Goal: Task Accomplishment & Management: Use online tool/utility

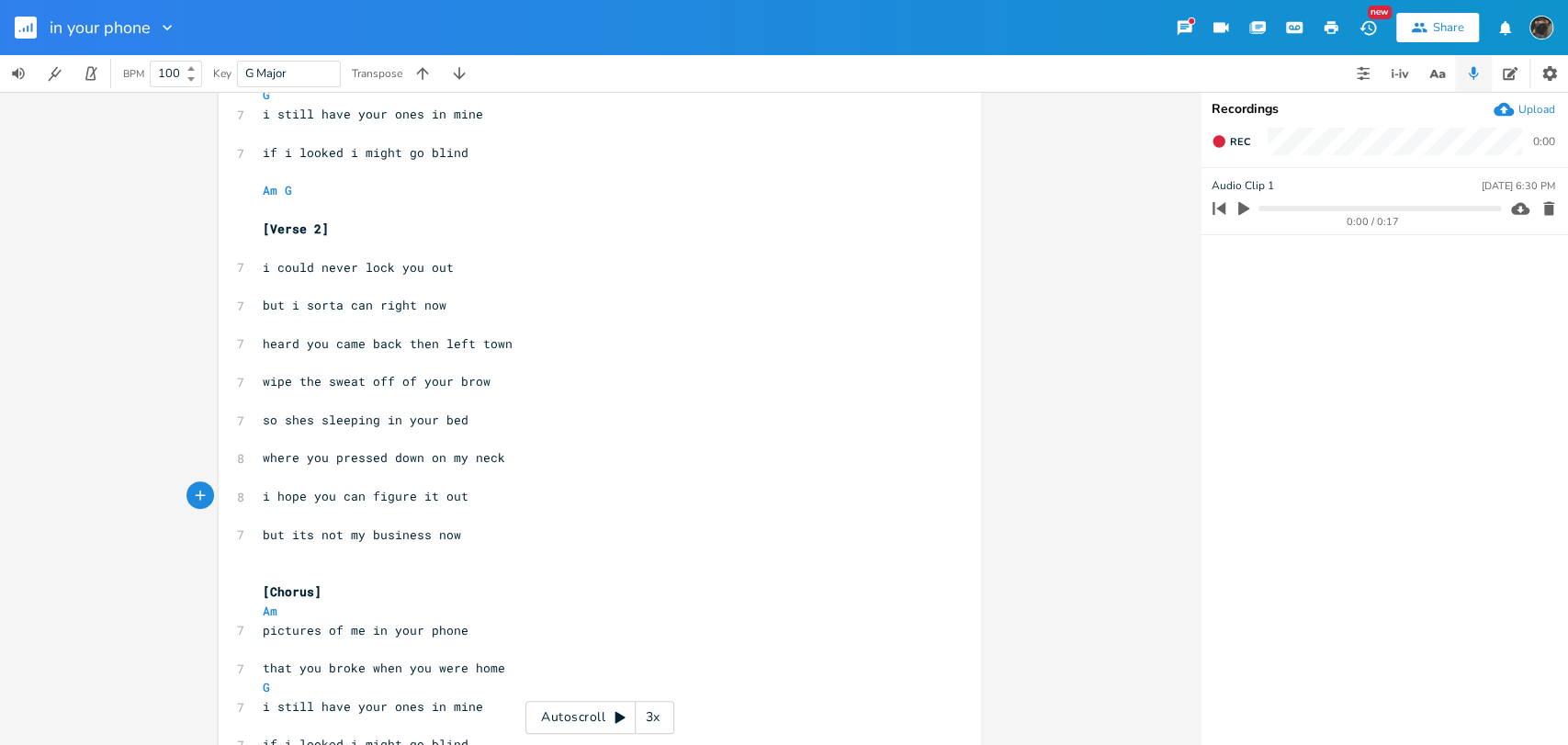
scroll to position [612, 0]
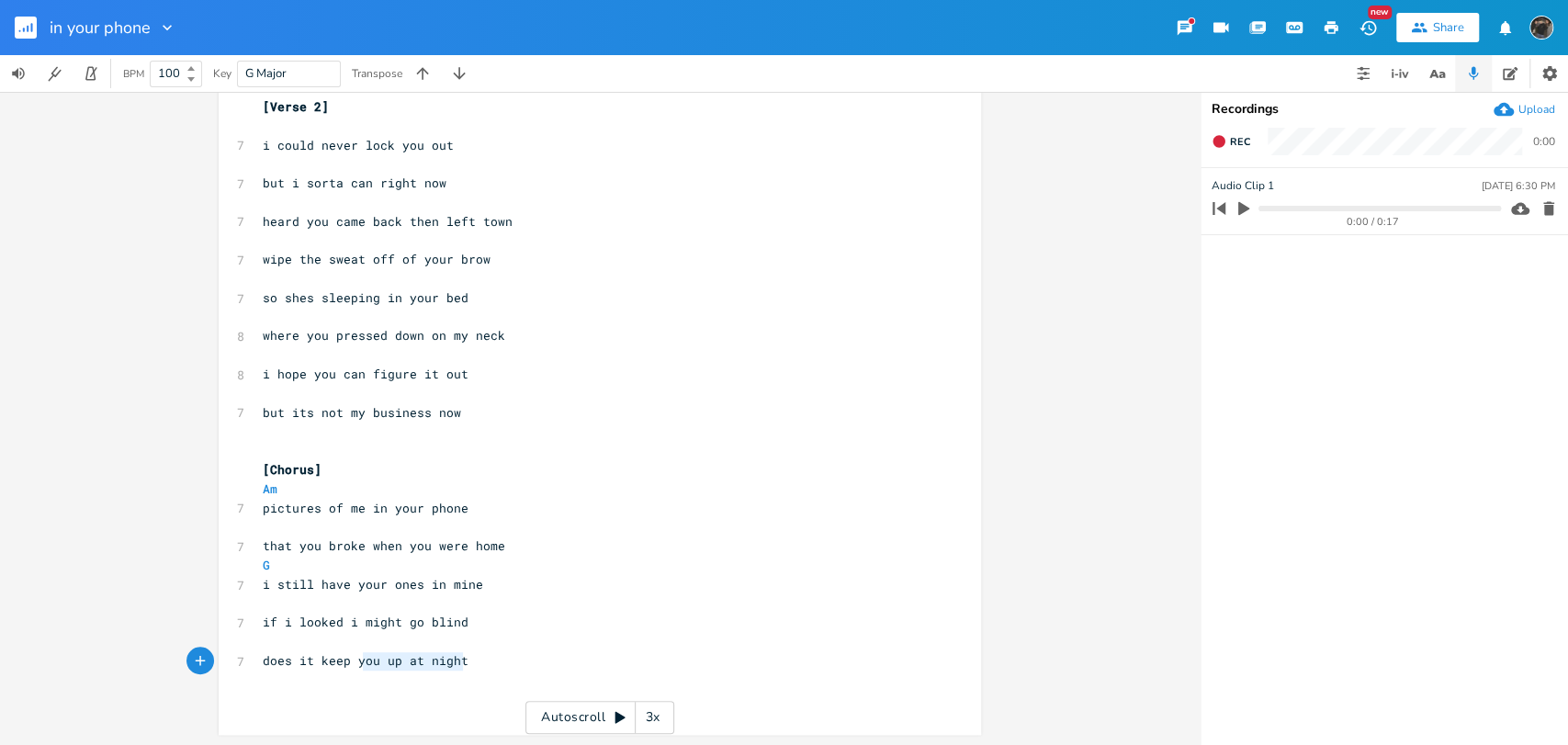
type textarea "keep you up at night"
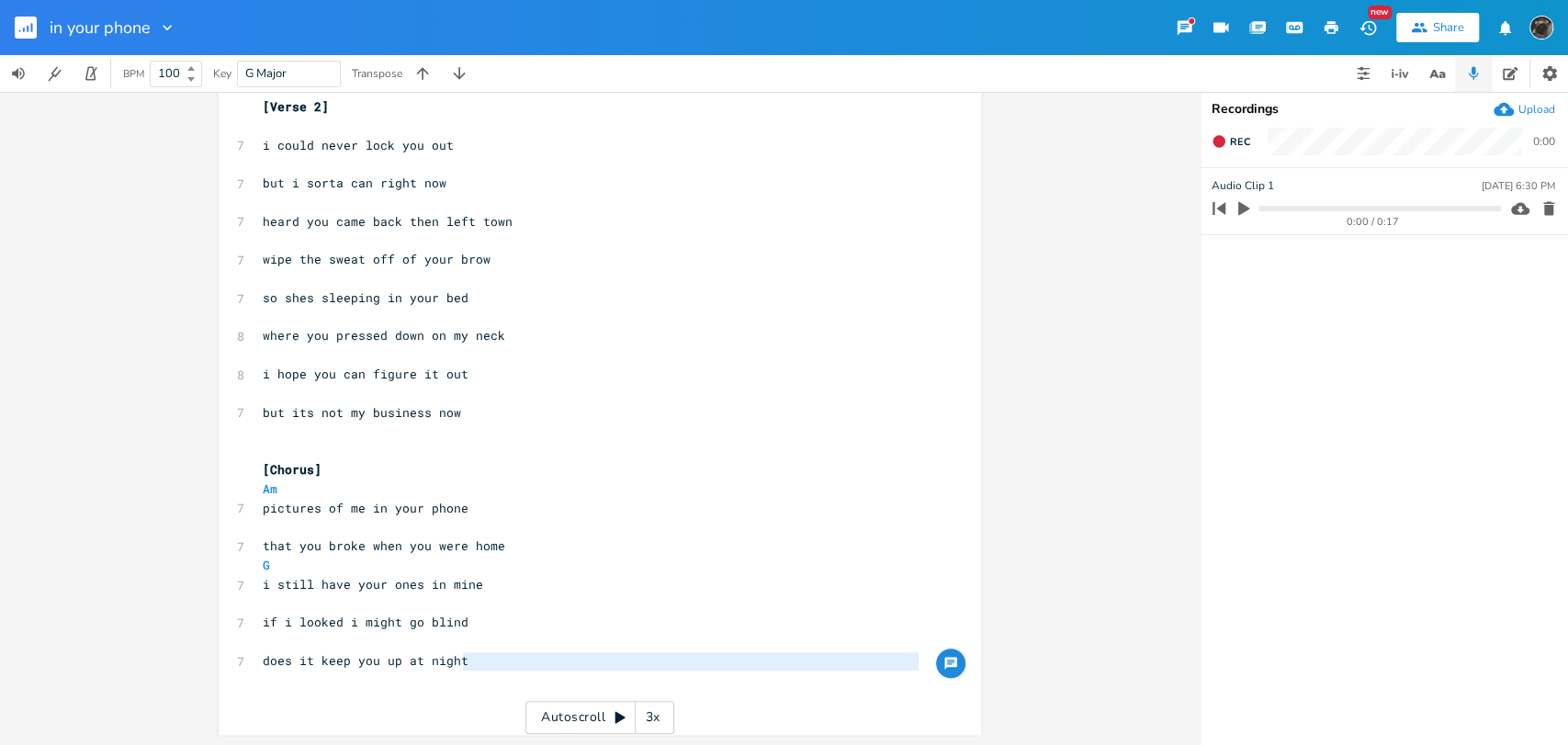
type textarea "keep you up at night"
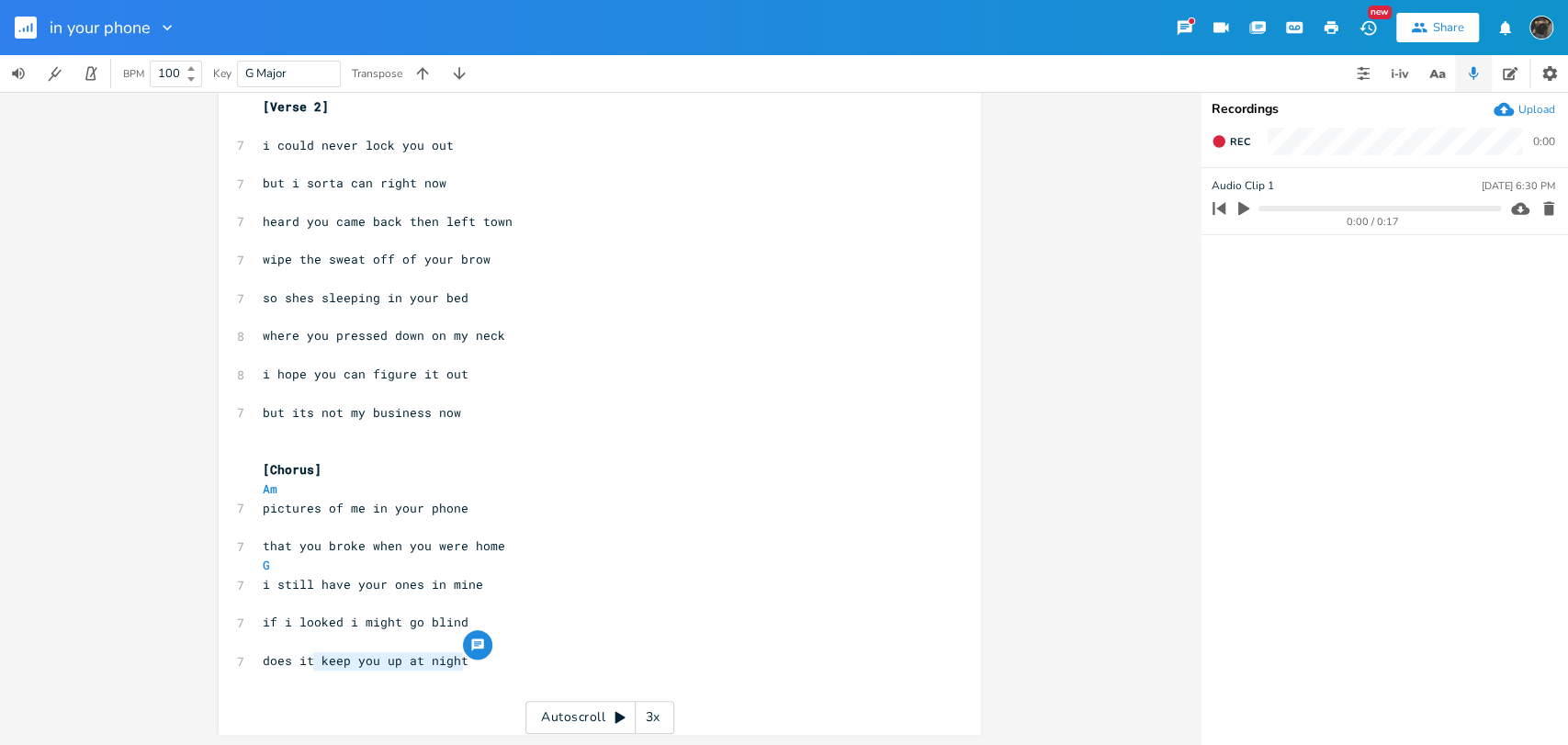
drag, startPoint x: 485, startPoint y: 655, endPoint x: 310, endPoint y: 664, distance: 175.2
click at [310, 664] on pre "does it keep you up at night" at bounding box center [591, 662] width 663 height 20
type textarea "work you up sometimes"
type textarea "when you ta"
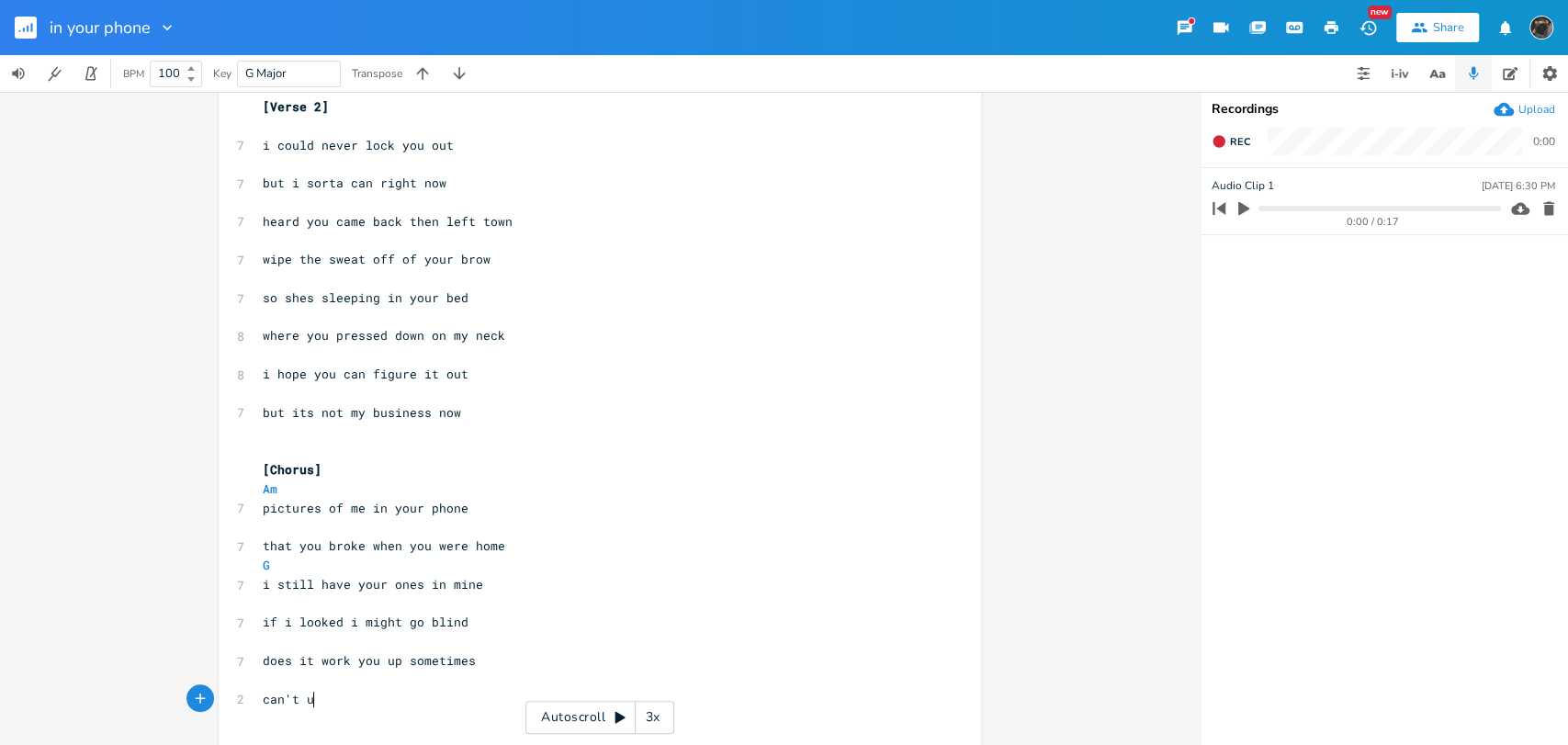
scroll to position [0, 45]
type textarea "can't untangle all your wires"
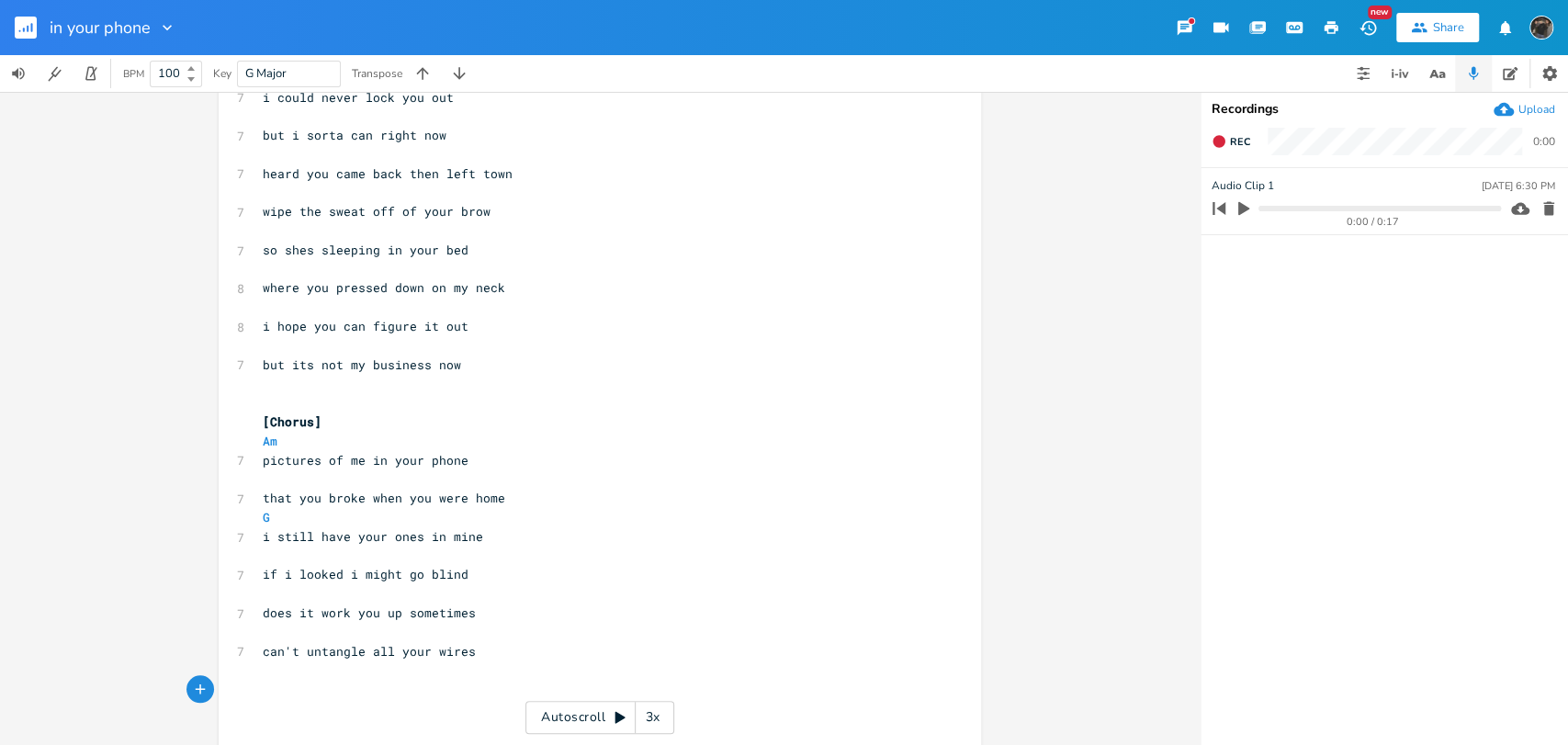
click at [20, 36] on rect "button" at bounding box center [26, 27] width 22 height 22
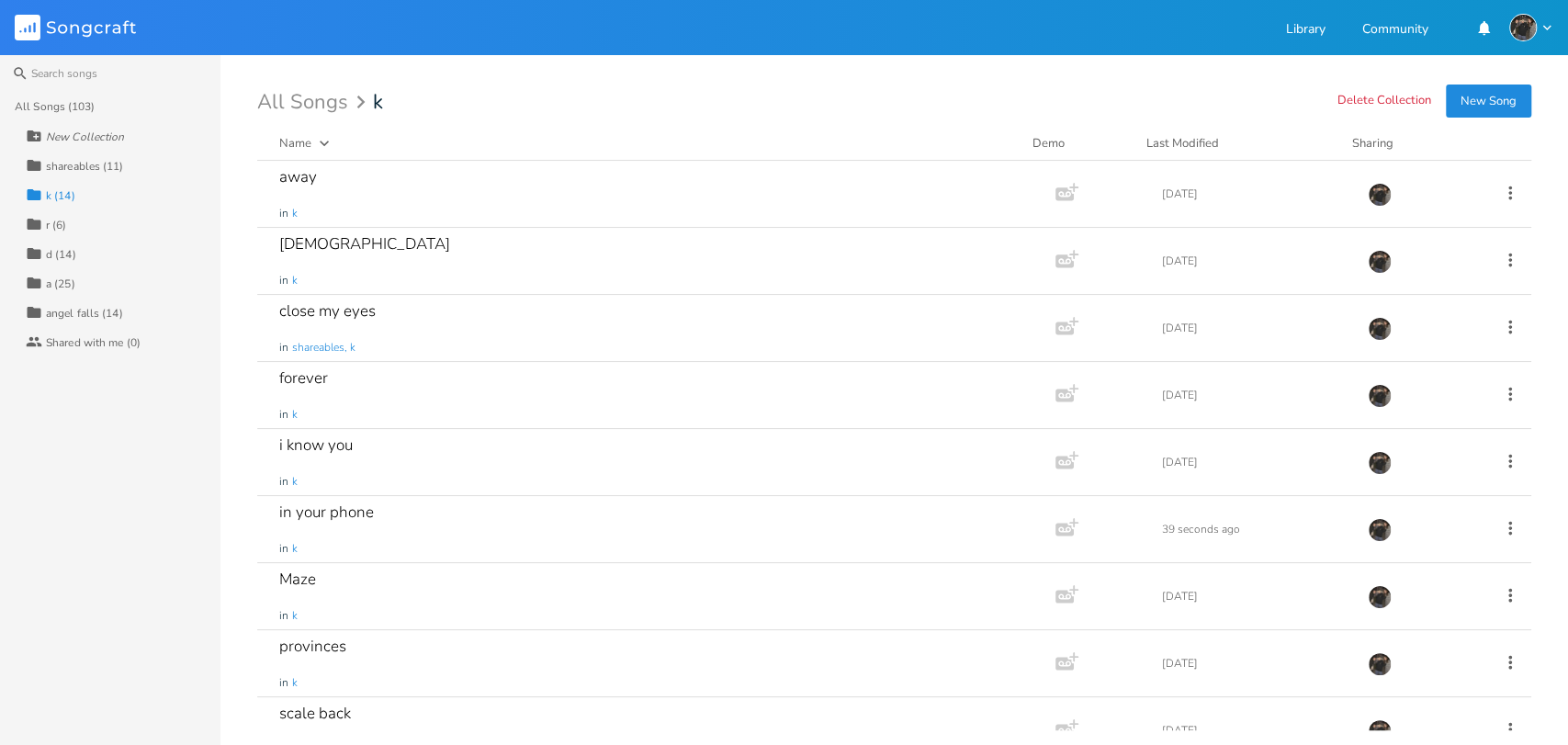
click at [70, 279] on div "a (25)" at bounding box center [61, 284] width 29 height 11
click at [390, 208] on div ""that guy" in a" at bounding box center [653, 193] width 747 height 66
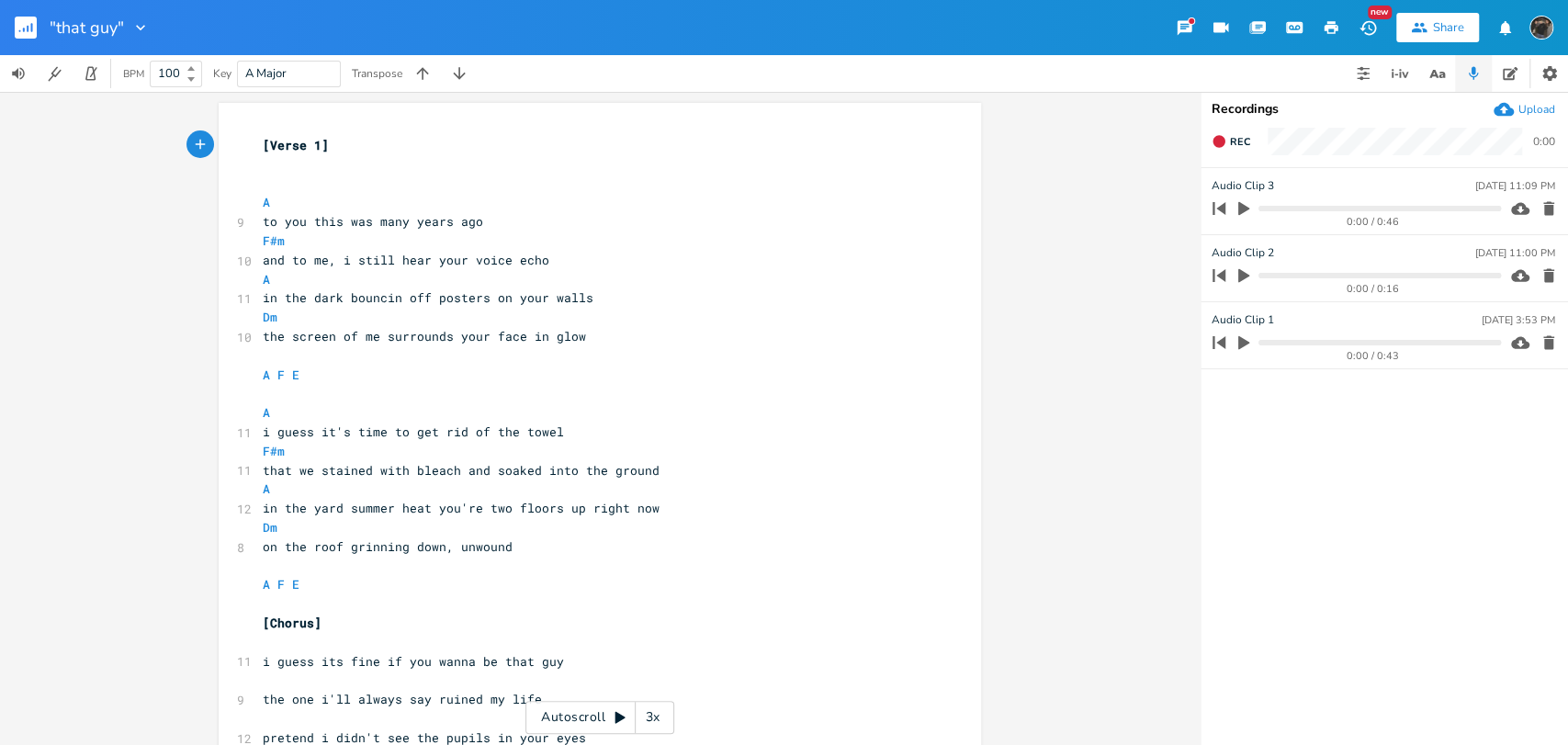
scroll to position [78, 0]
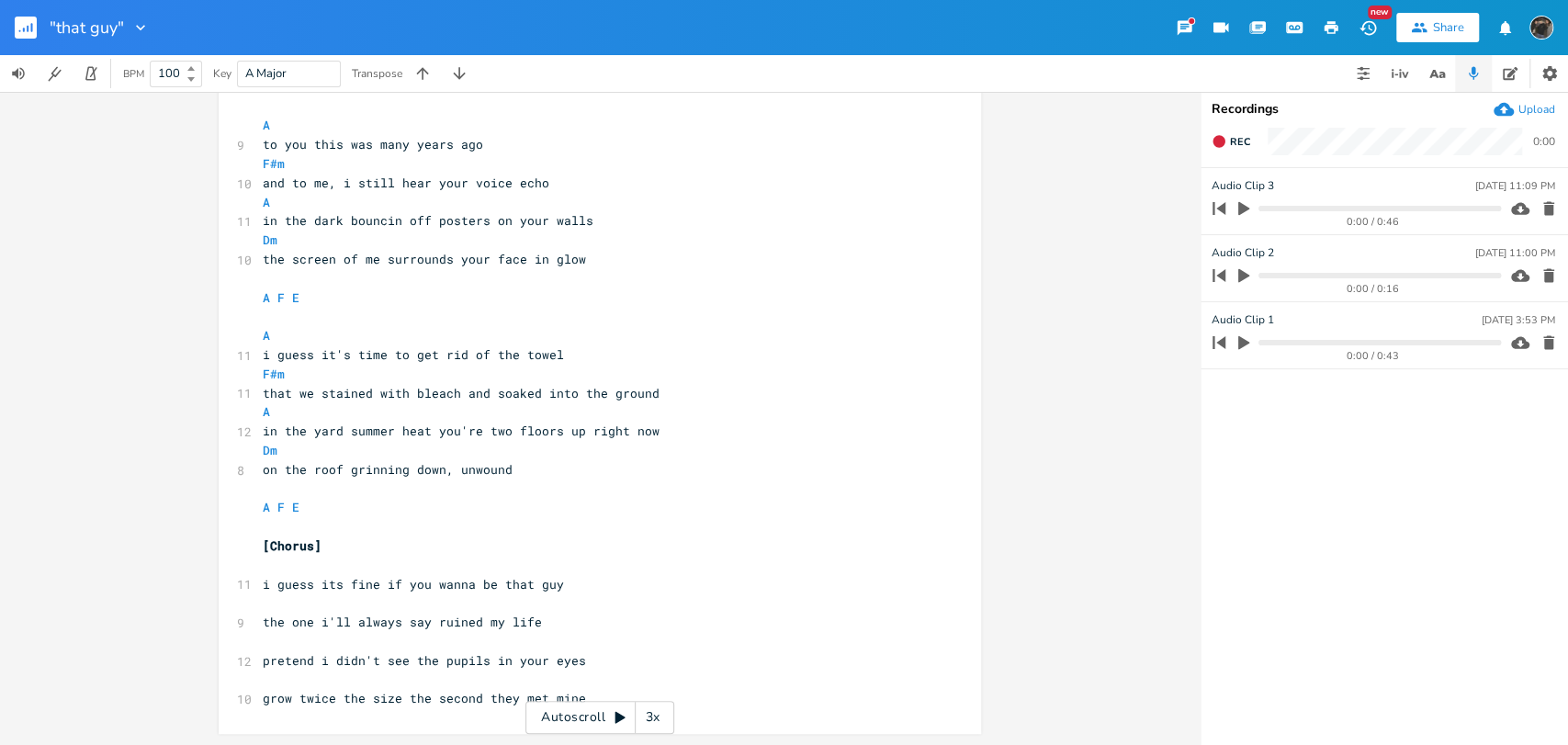
click at [24, 25] on rect "button" at bounding box center [26, 27] width 22 height 22
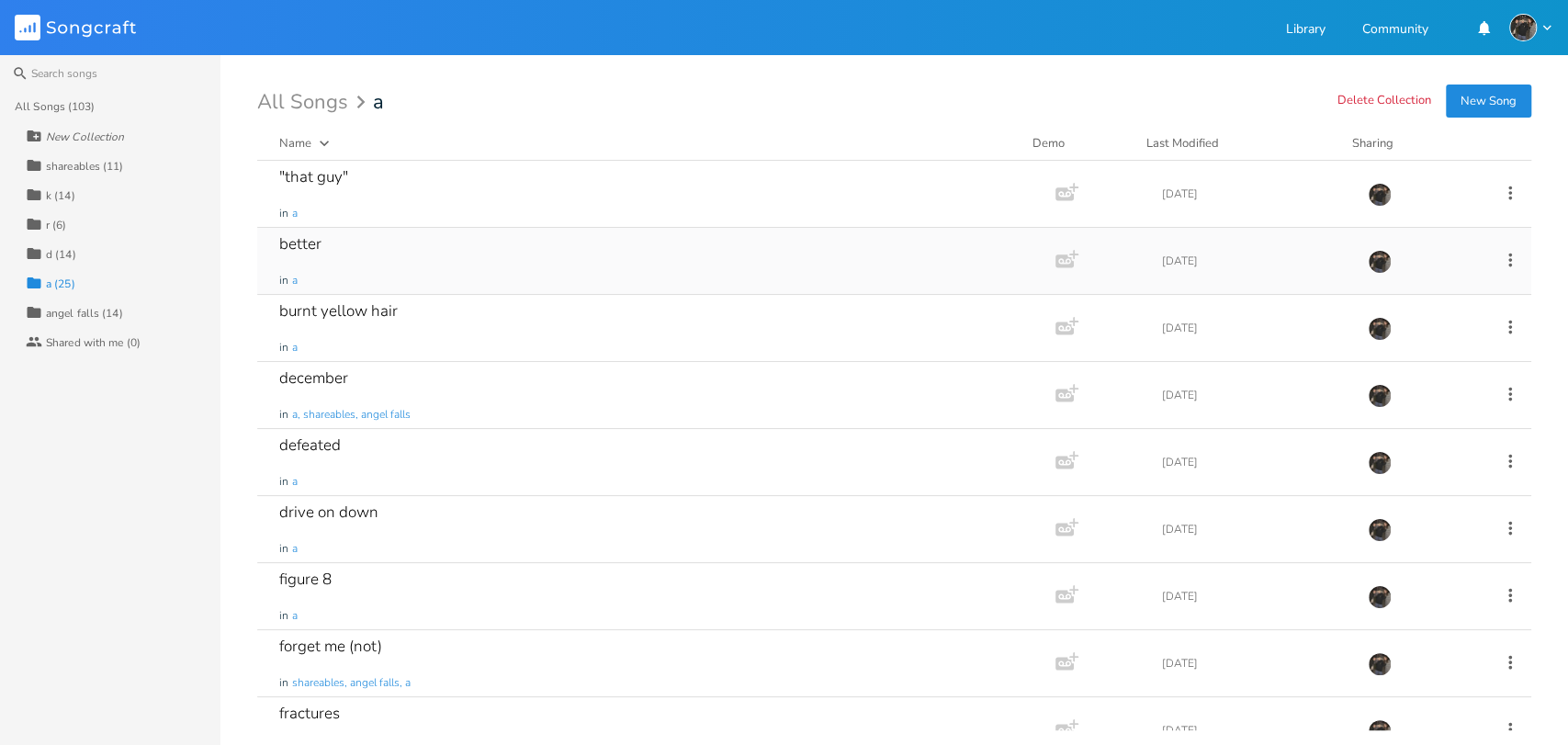
click at [514, 249] on div "better in a" at bounding box center [653, 260] width 747 height 66
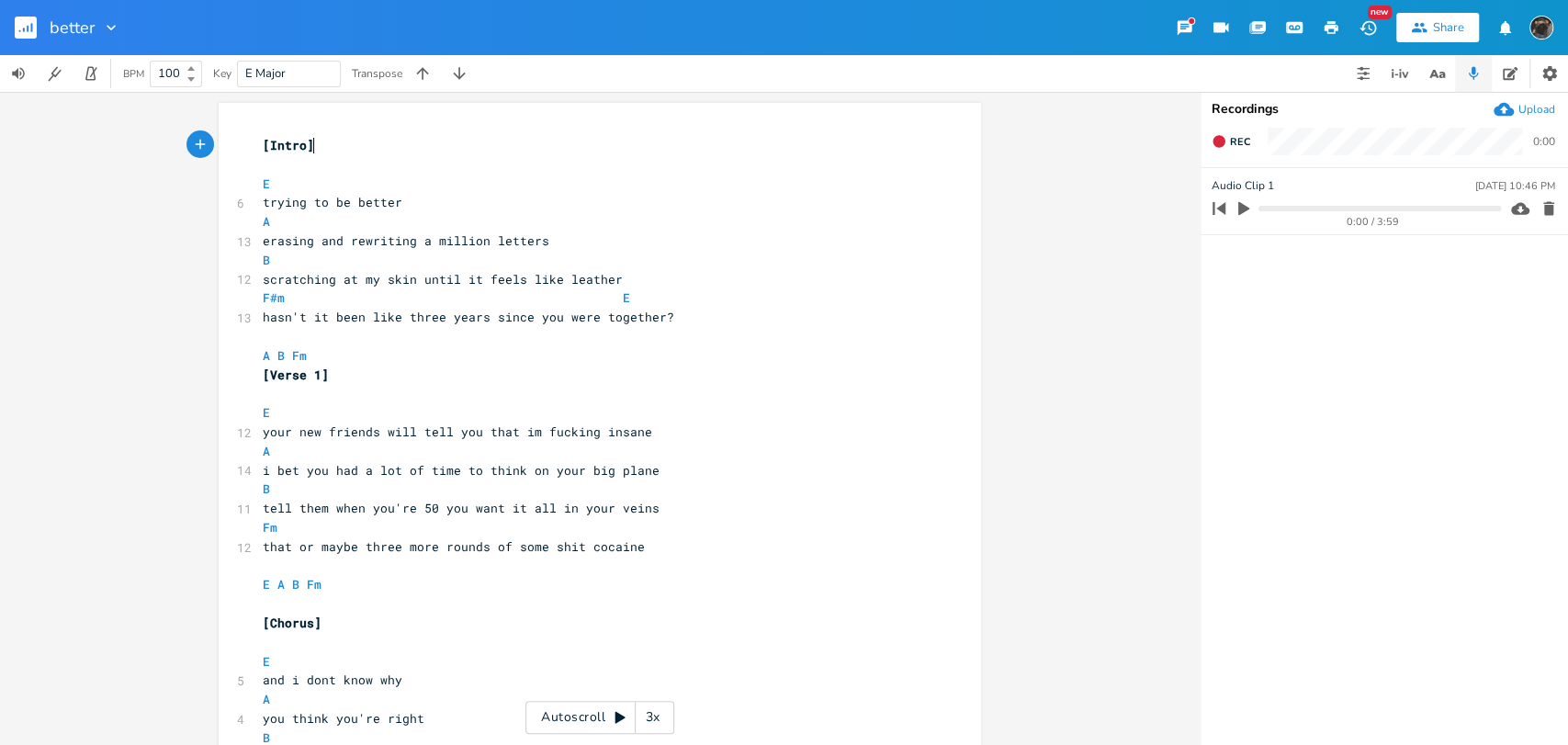
scroll to position [408, 0]
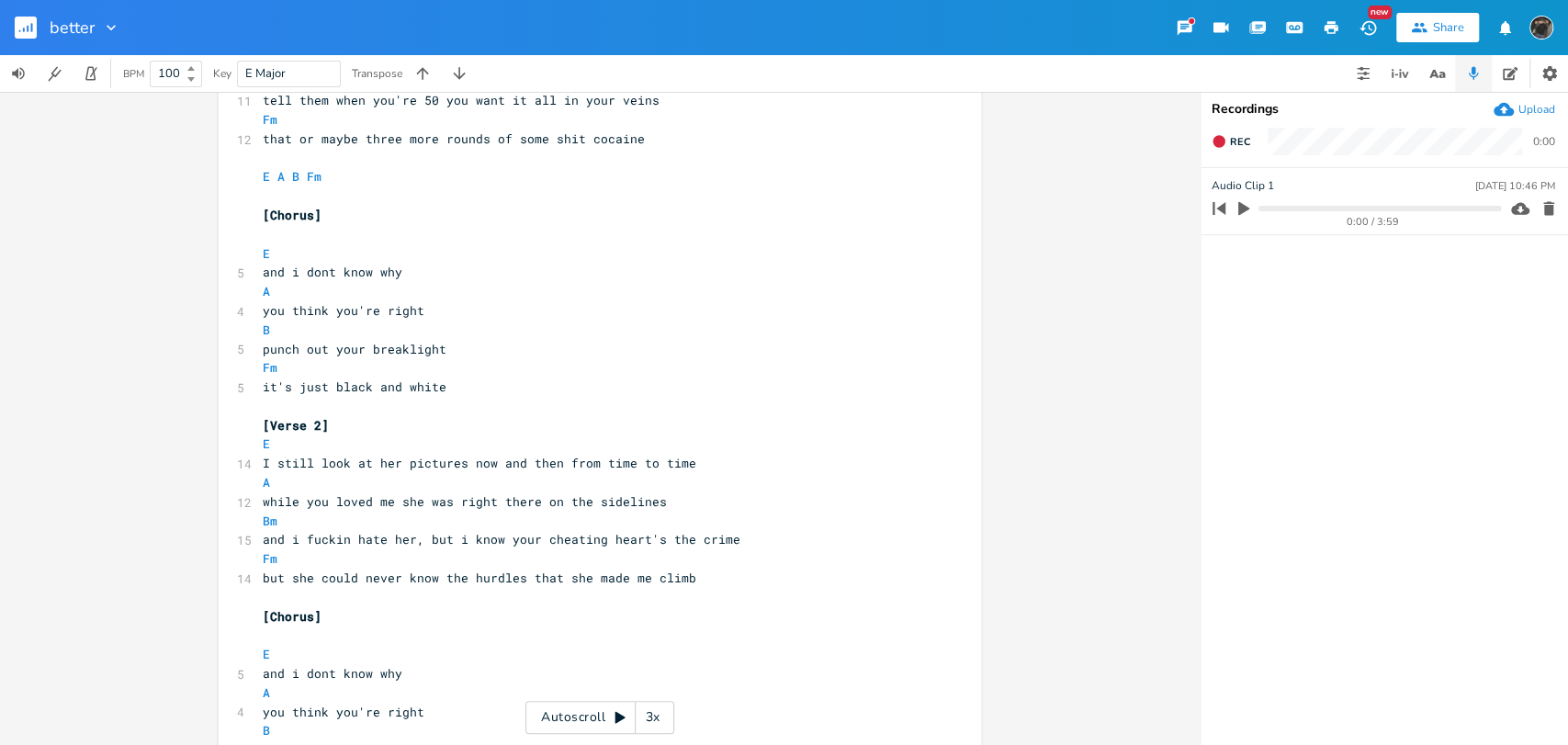
click at [16, 30] on rect "button" at bounding box center [26, 27] width 22 height 22
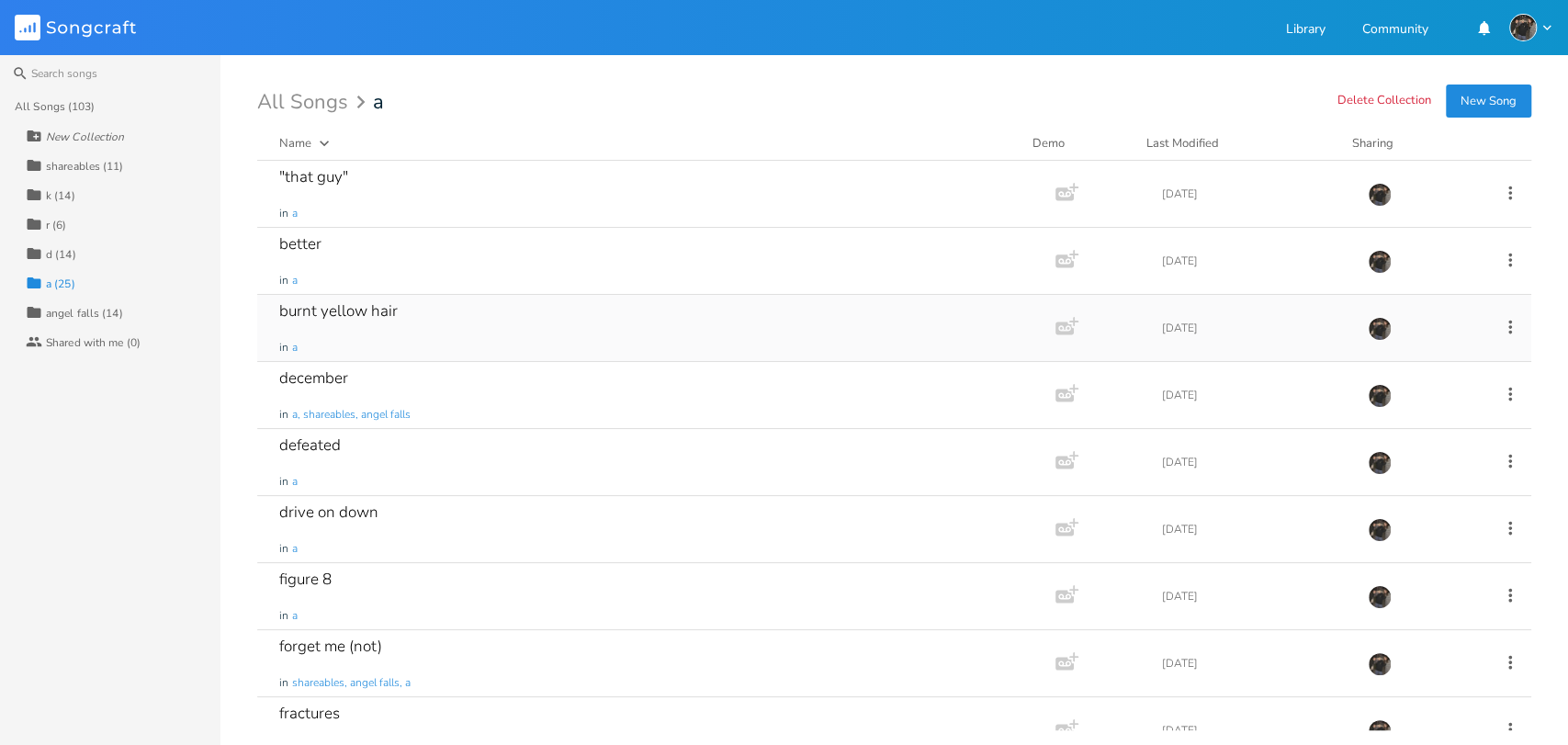
click at [445, 295] on div "burnt yellow hair in a" at bounding box center [653, 327] width 747 height 66
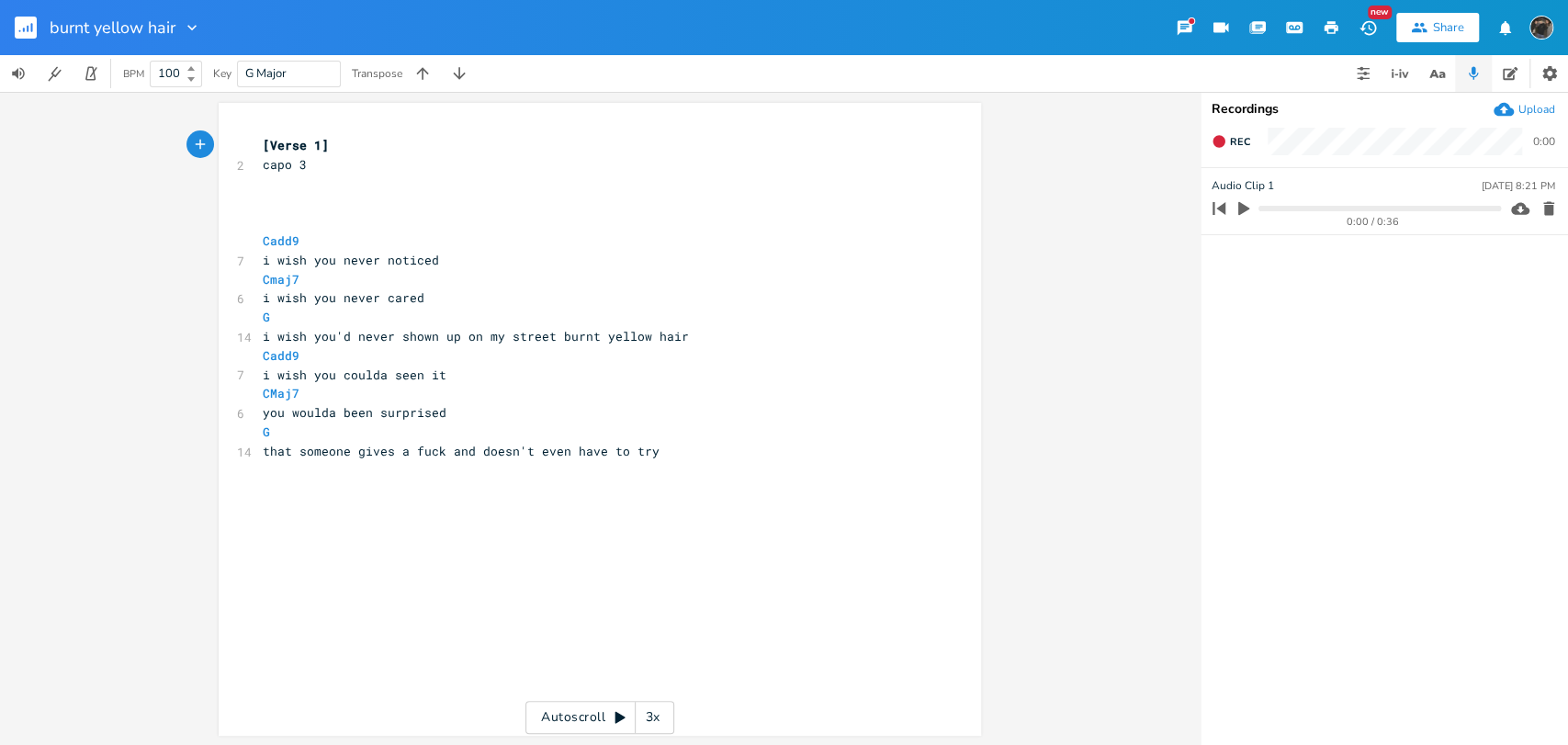
click at [25, 20] on rect "button" at bounding box center [26, 27] width 22 height 22
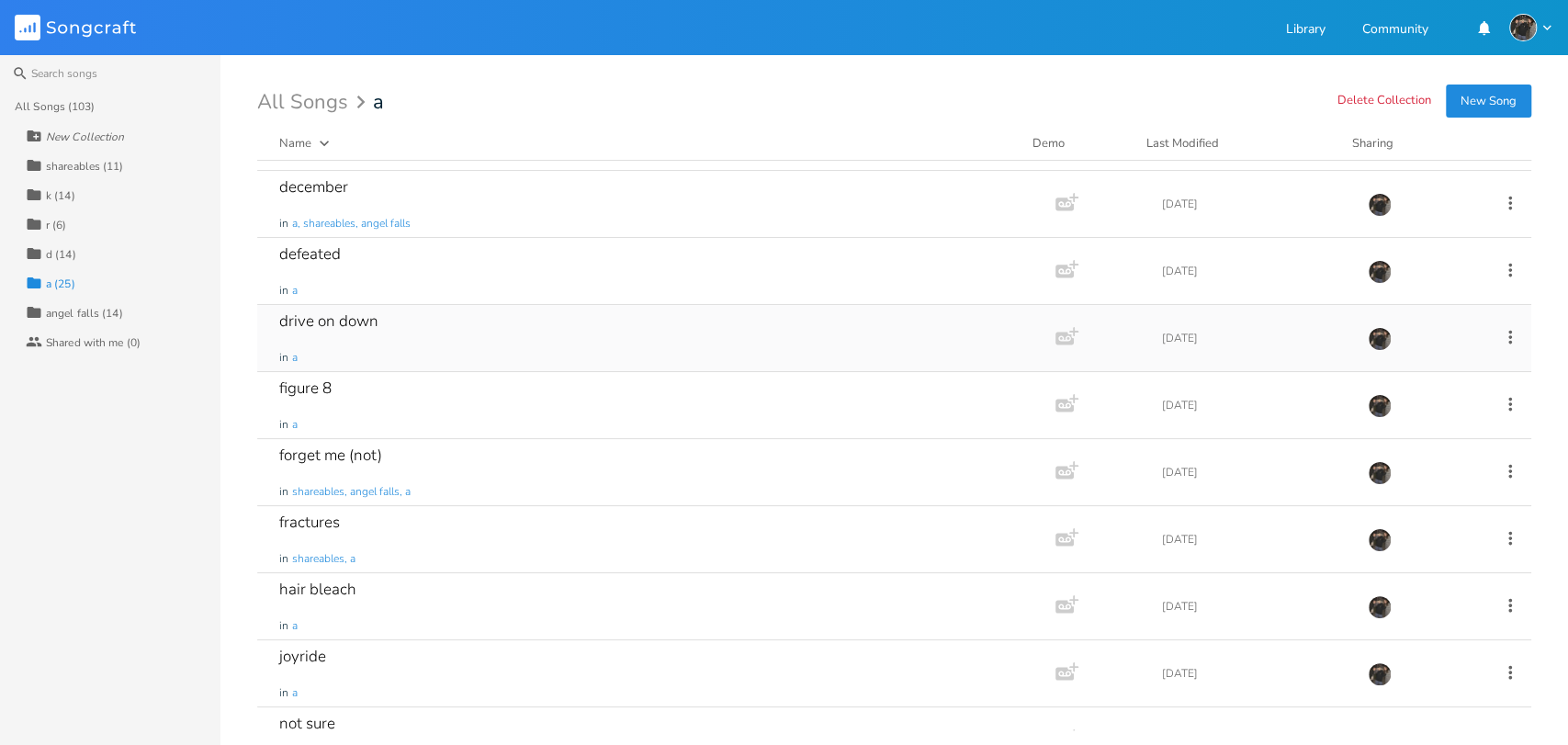
scroll to position [204, 0]
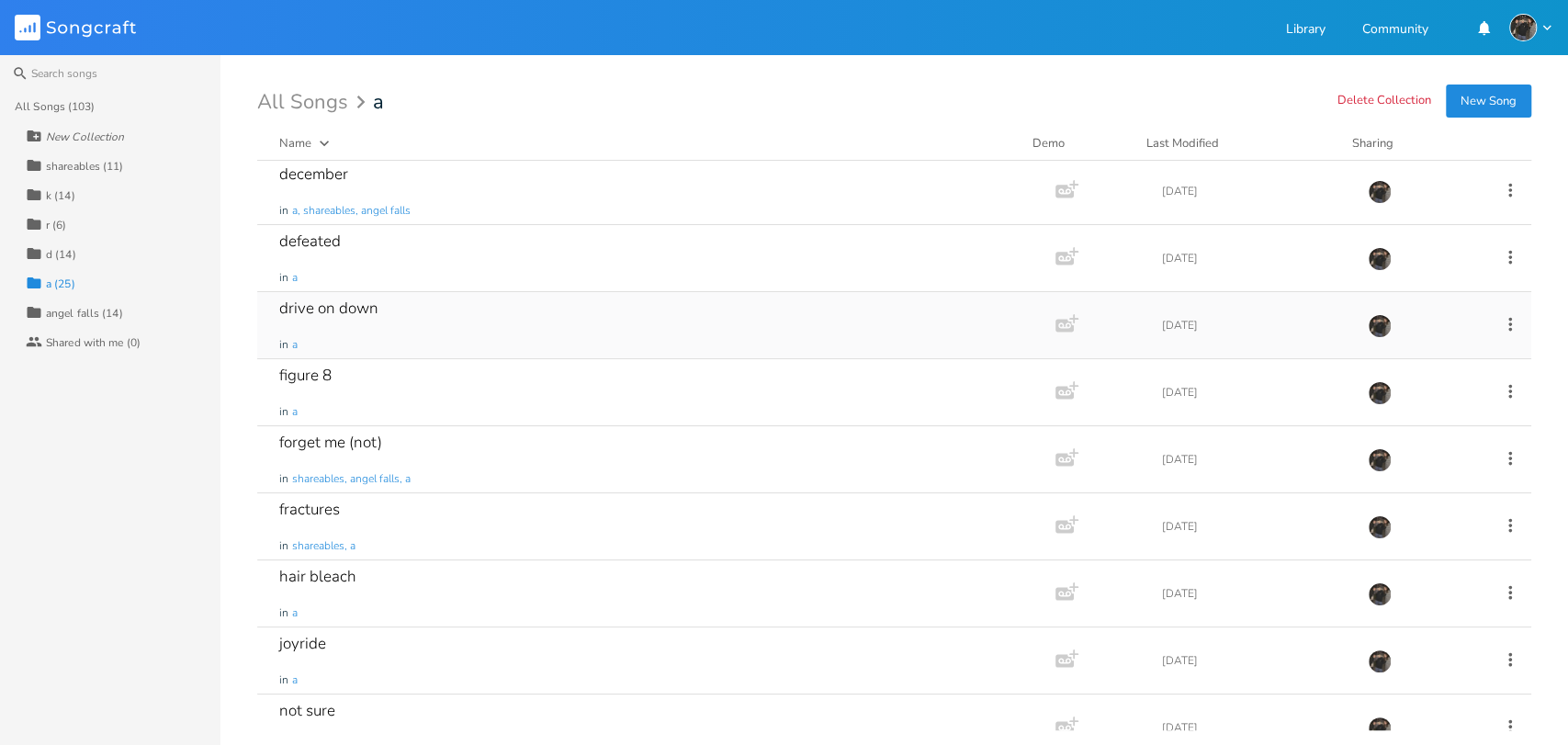
click at [723, 340] on div "drive on down in a" at bounding box center [653, 325] width 747 height 66
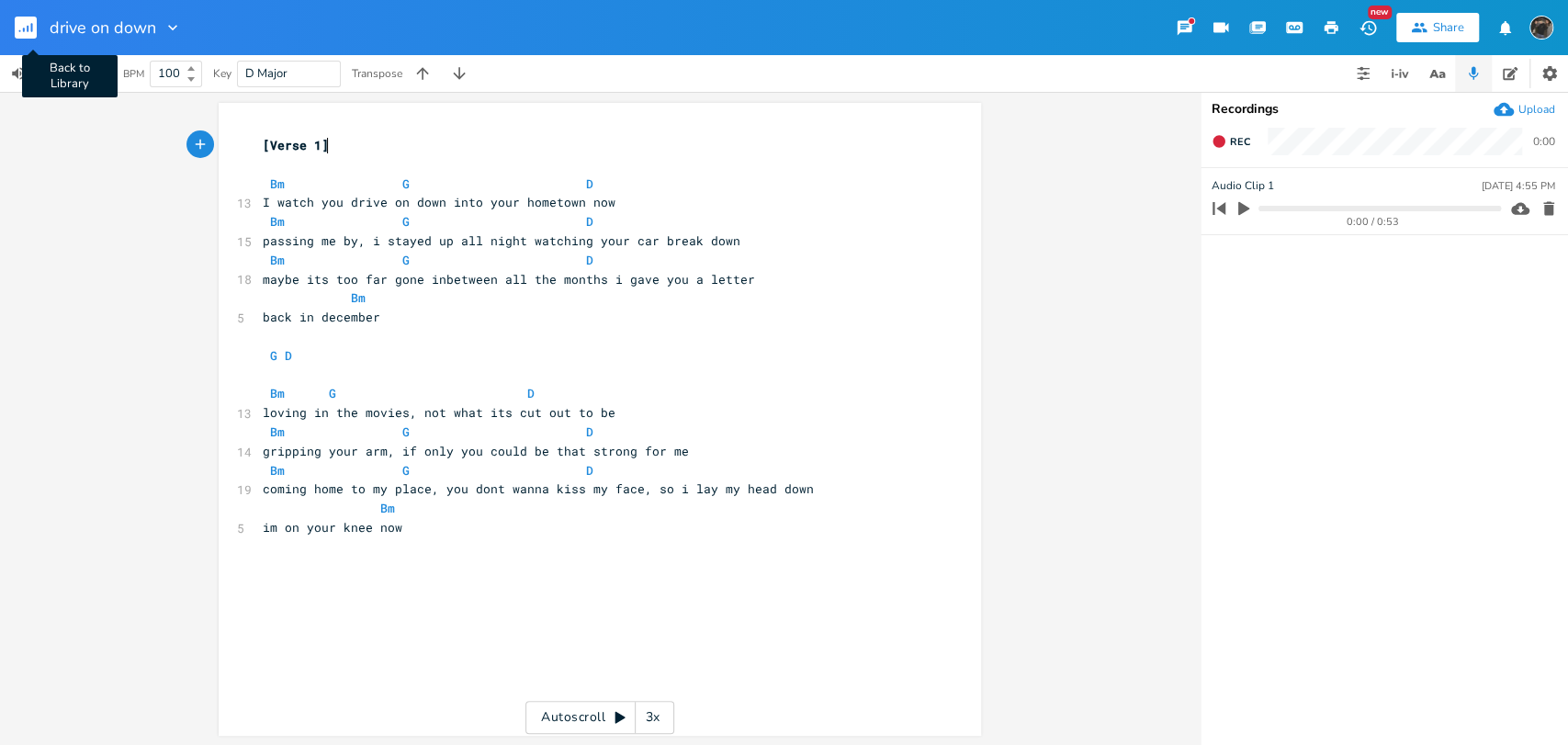
click at [28, 38] on button "Back to Library" at bounding box center [32, 27] width 36 height 44
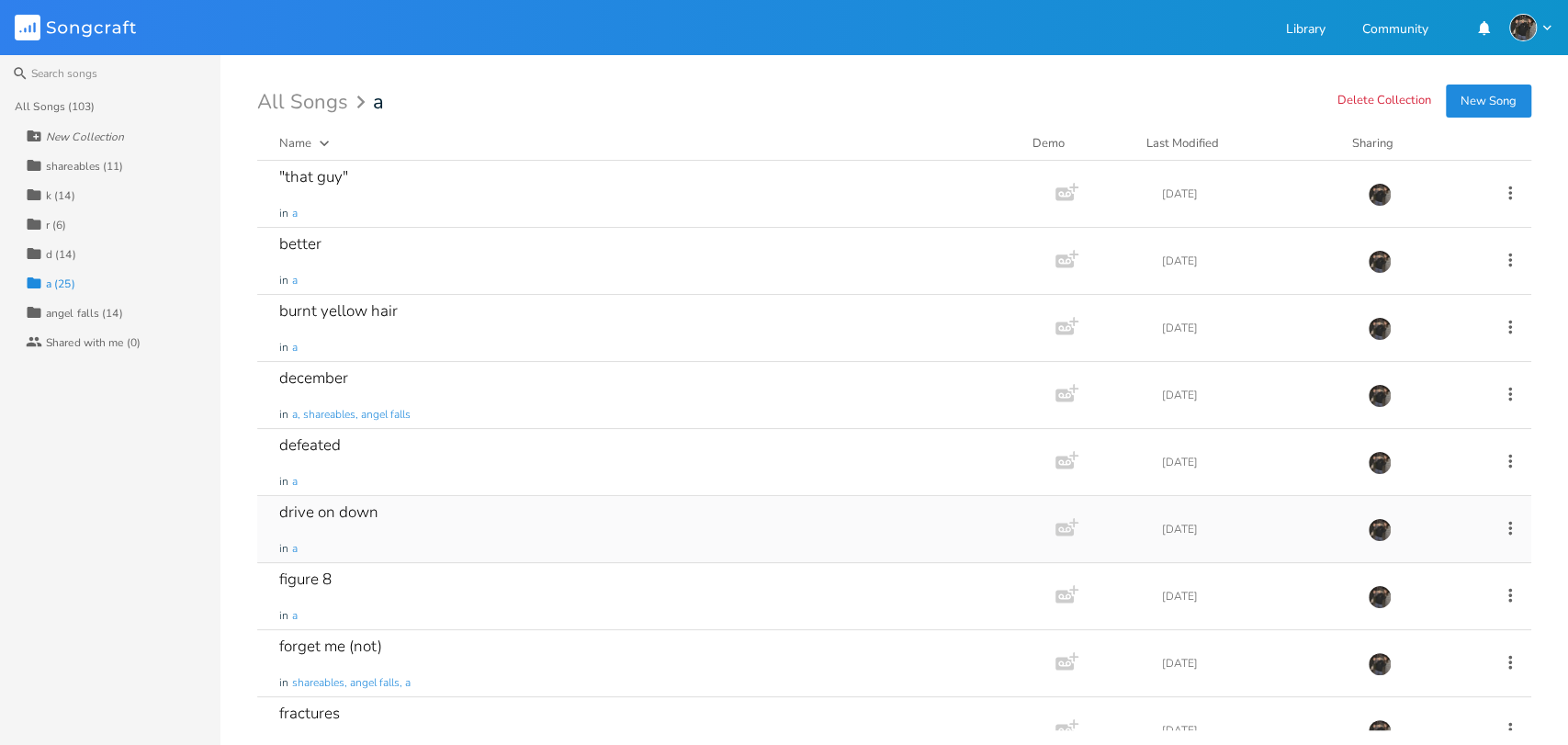
click at [1502, 530] on icon at bounding box center [1510, 528] width 21 height 21
click at [1439, 617] on li "Collection Collections" at bounding box center [1425, 618] width 147 height 31
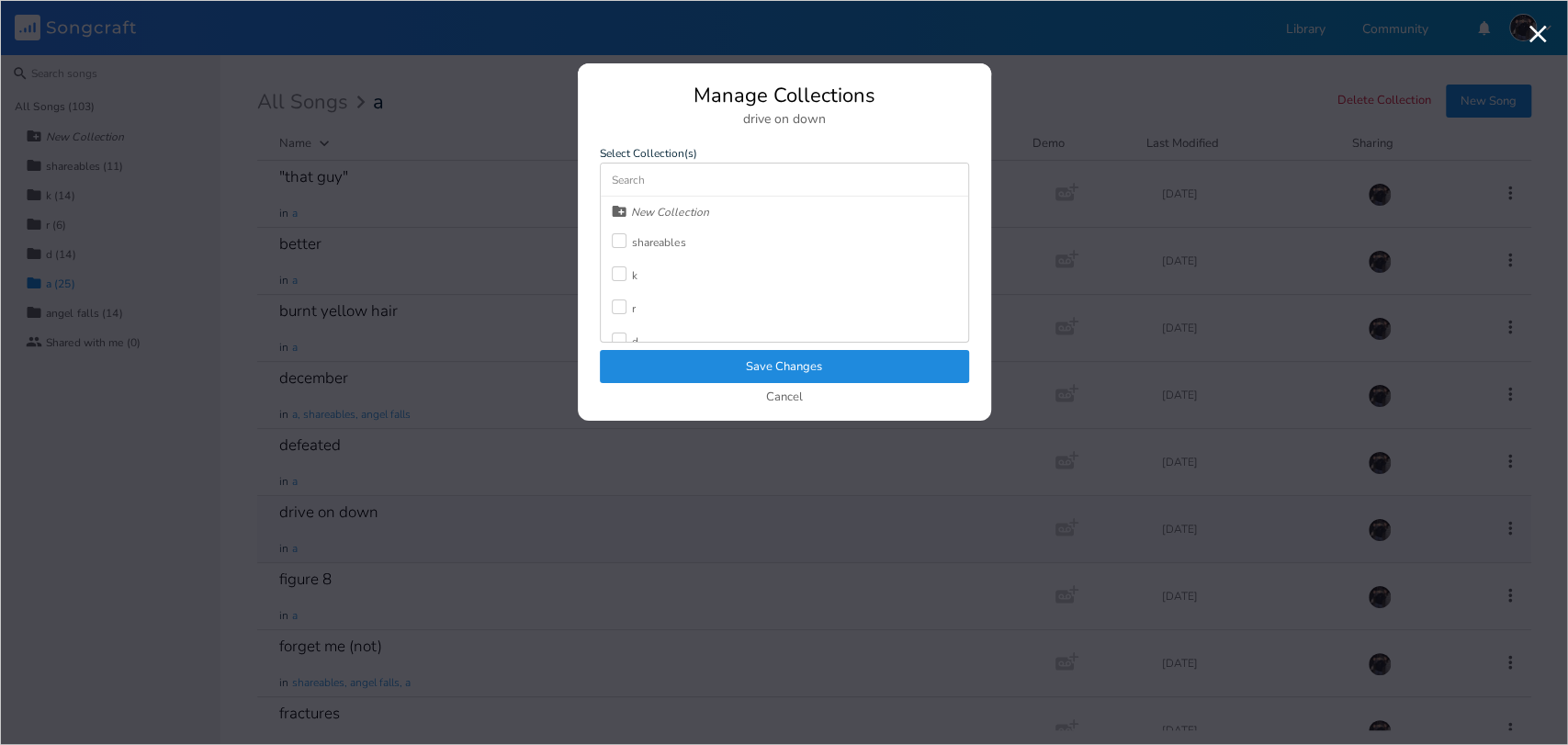
click at [611, 273] on div at bounding box center [618, 273] width 15 height 15
click at [620, 287] on icon "Check" at bounding box center [618, 292] width 11 height 11
click at [702, 374] on button "Save Changes" at bounding box center [784, 367] width 369 height 33
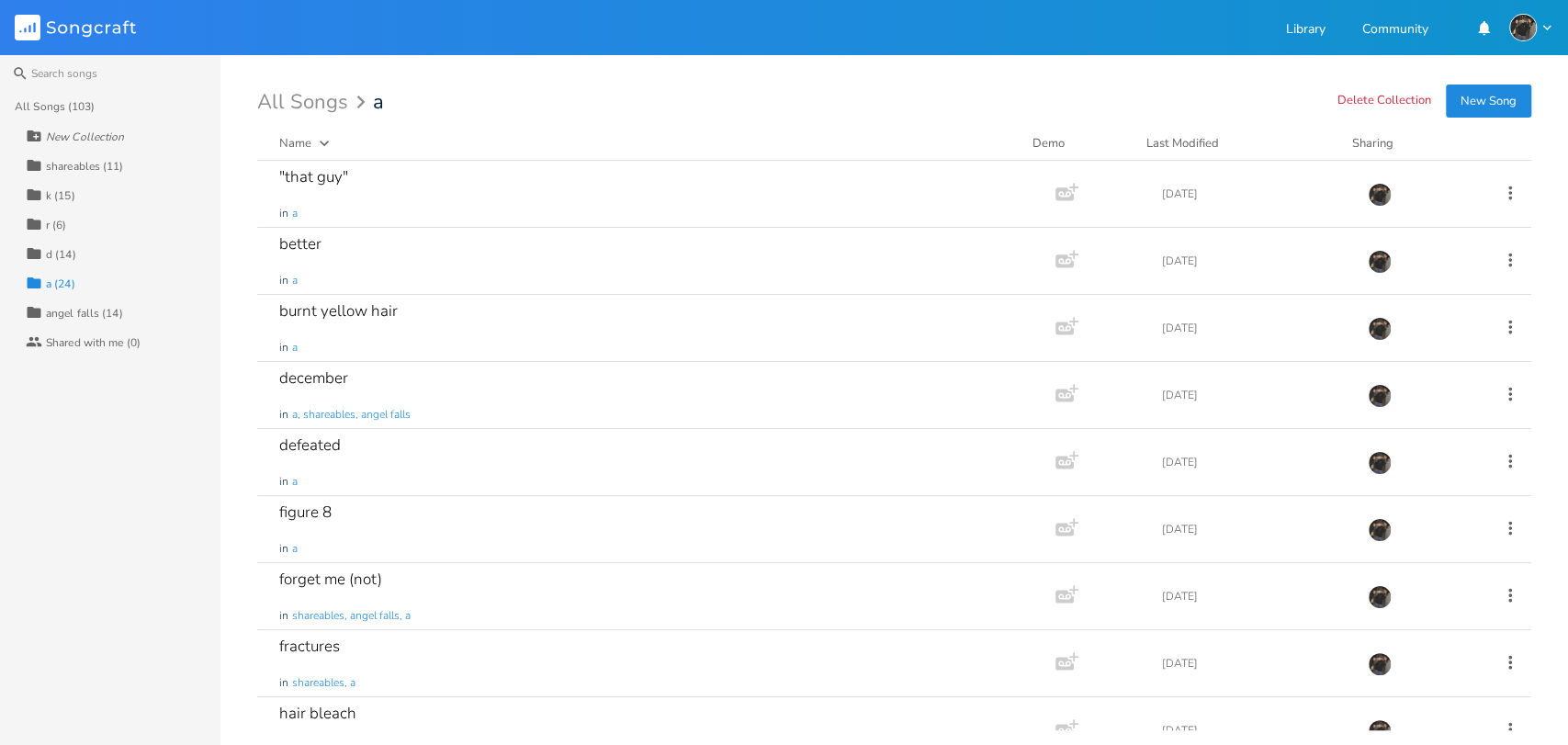
click at [89, 181] on div "Collection k (15)" at bounding box center [123, 194] width 194 height 29
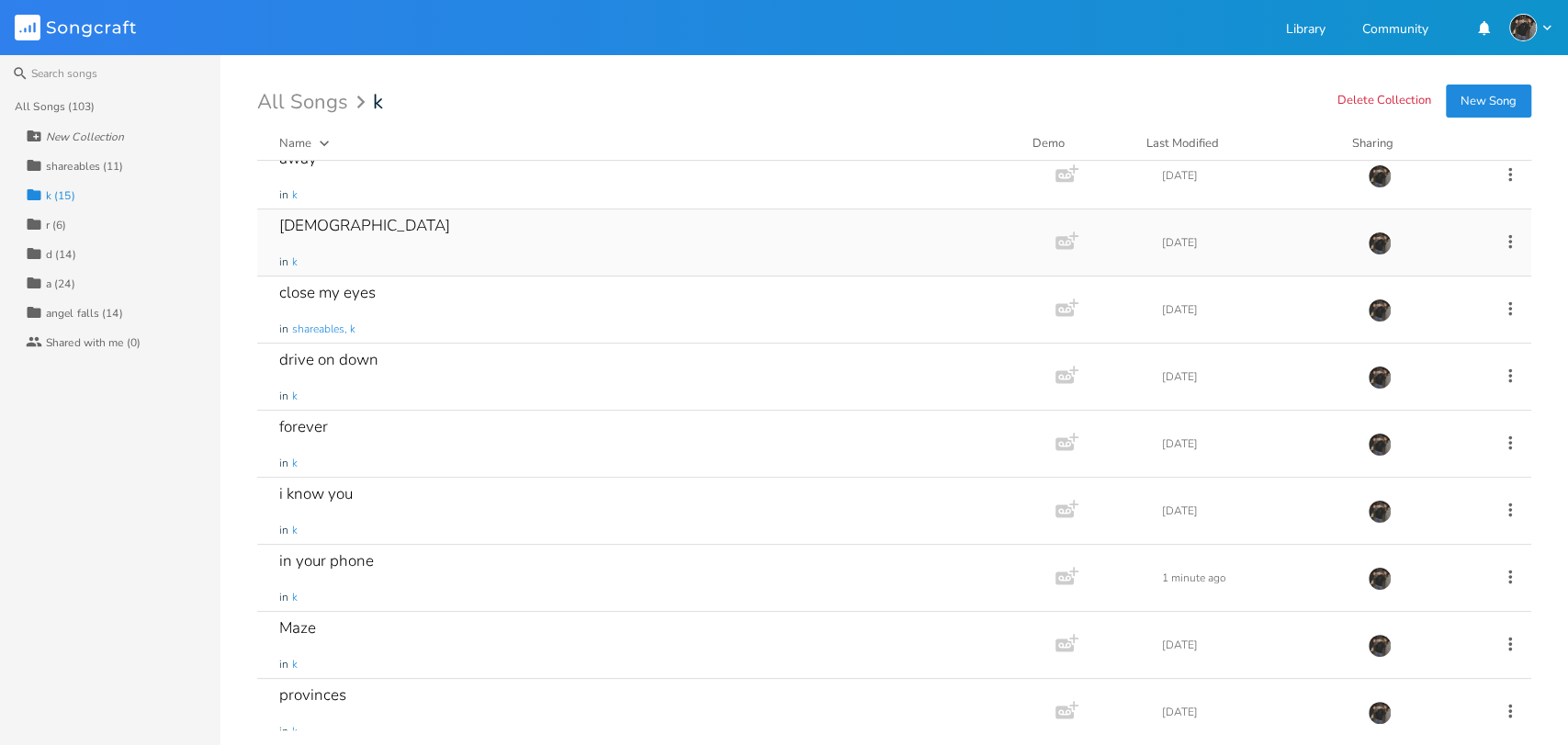
scroll to position [0, 0]
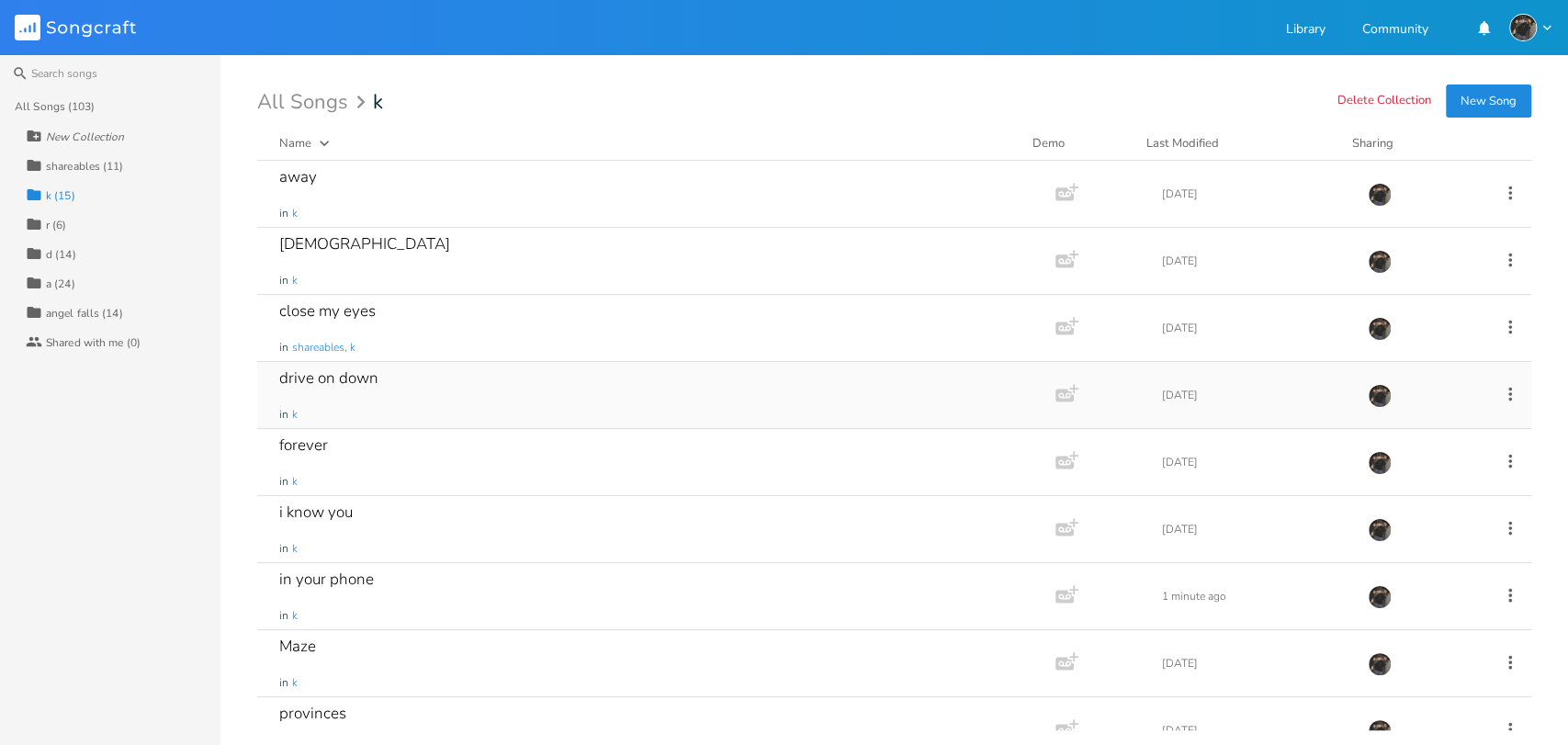
click at [472, 393] on div "drive on down in k" at bounding box center [653, 395] width 747 height 66
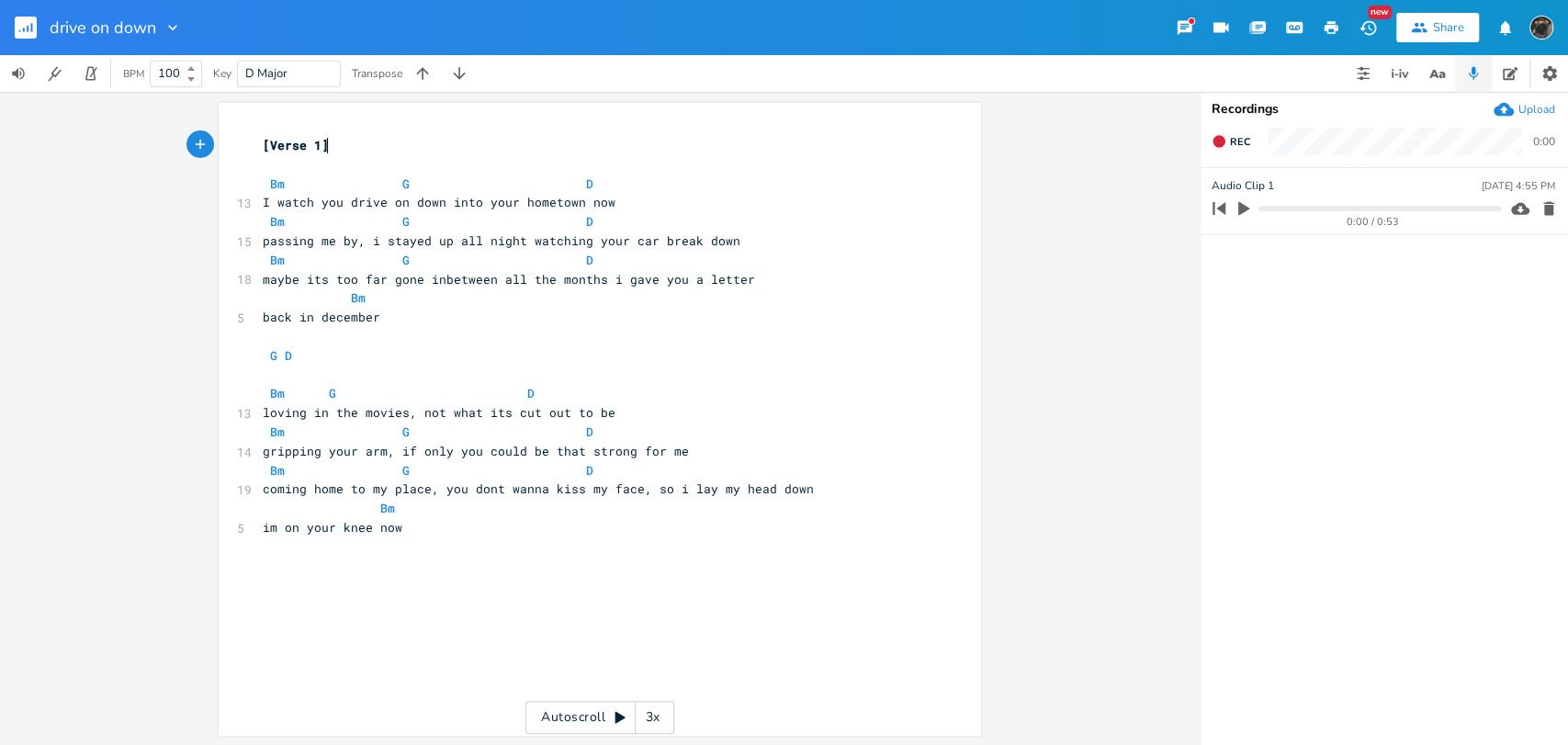
click at [18, 30] on rect "button" at bounding box center [26, 27] width 22 height 22
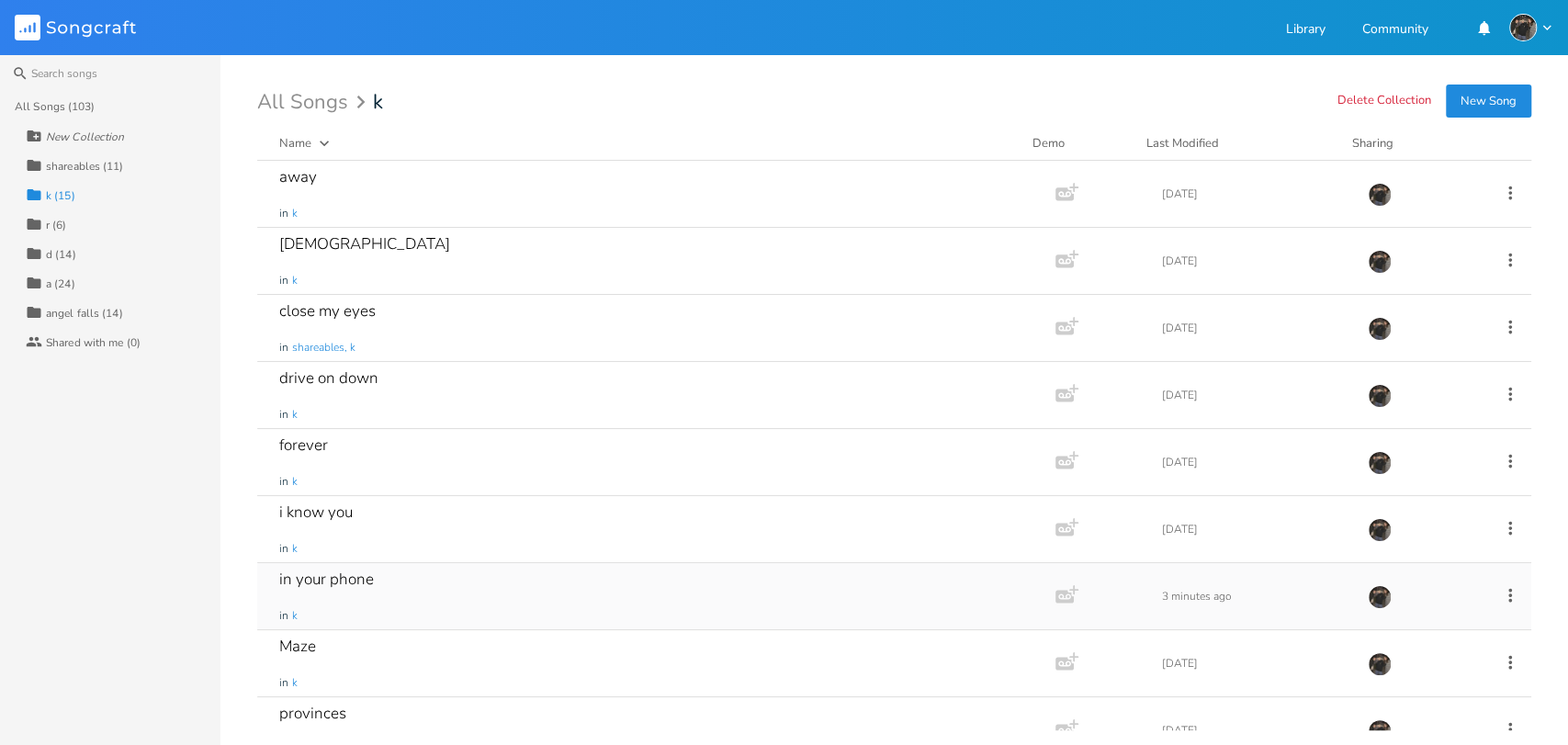
scroll to position [408, 0]
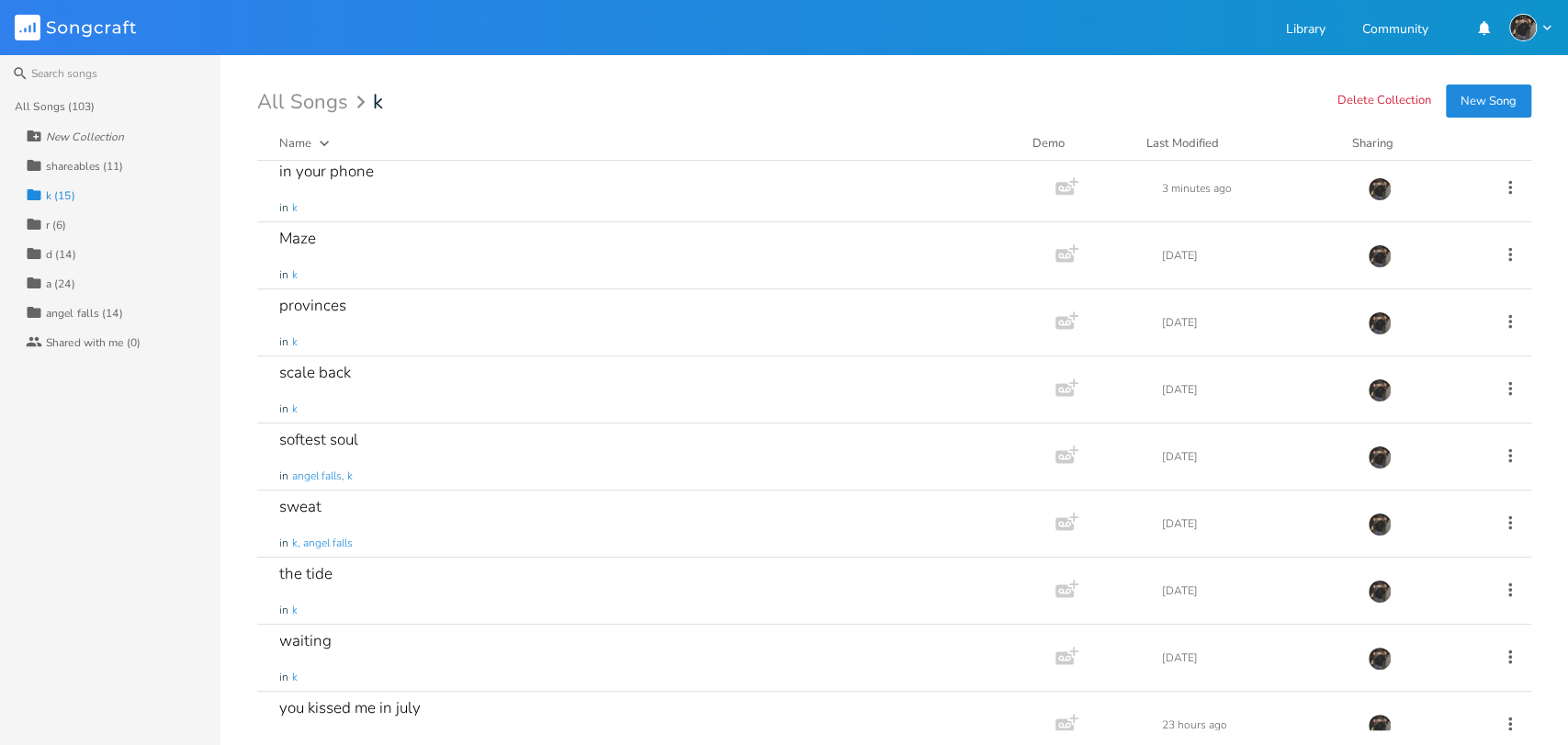
click at [44, 281] on div "Collection a (24)" at bounding box center [123, 283] width 194 height 29
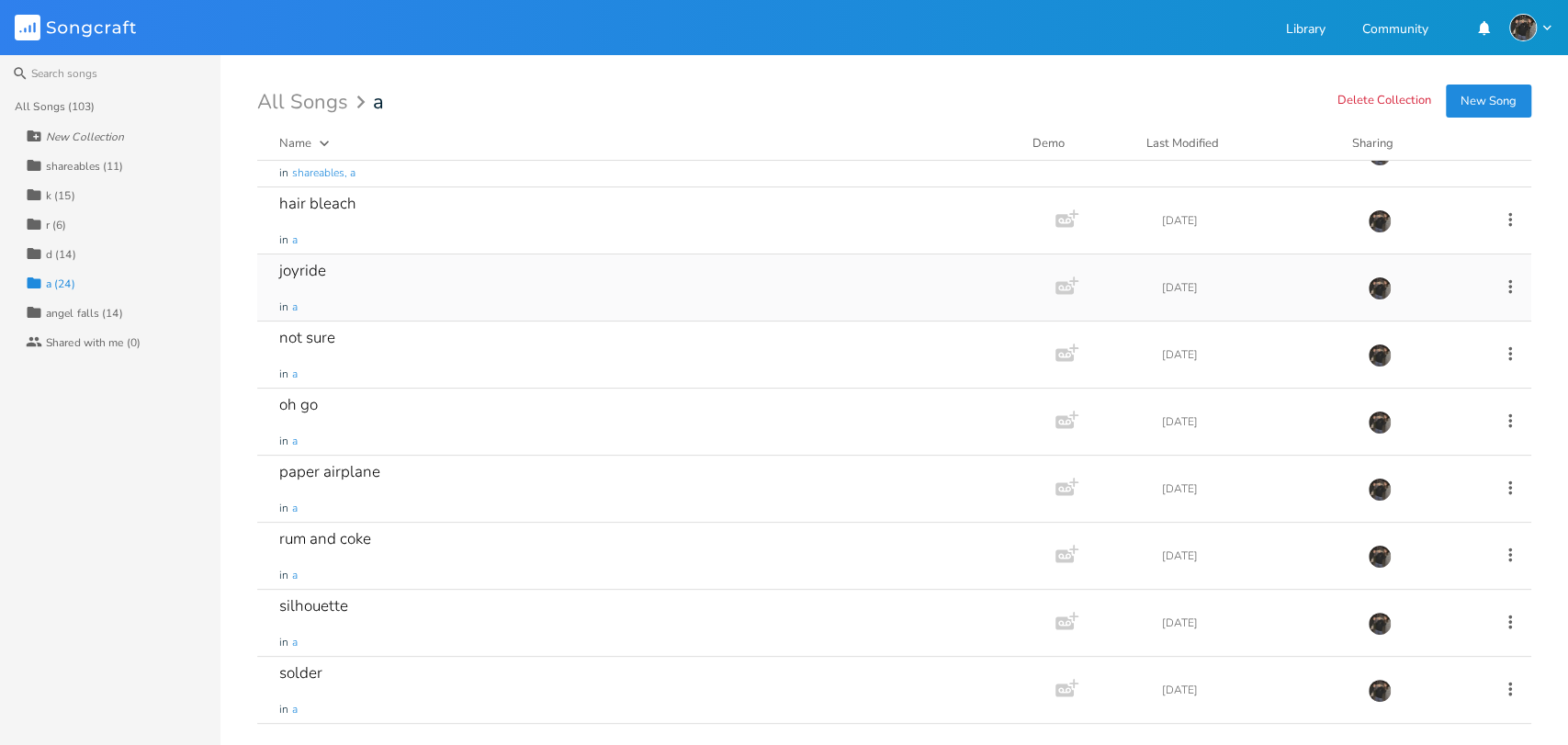
scroll to position [612, 0]
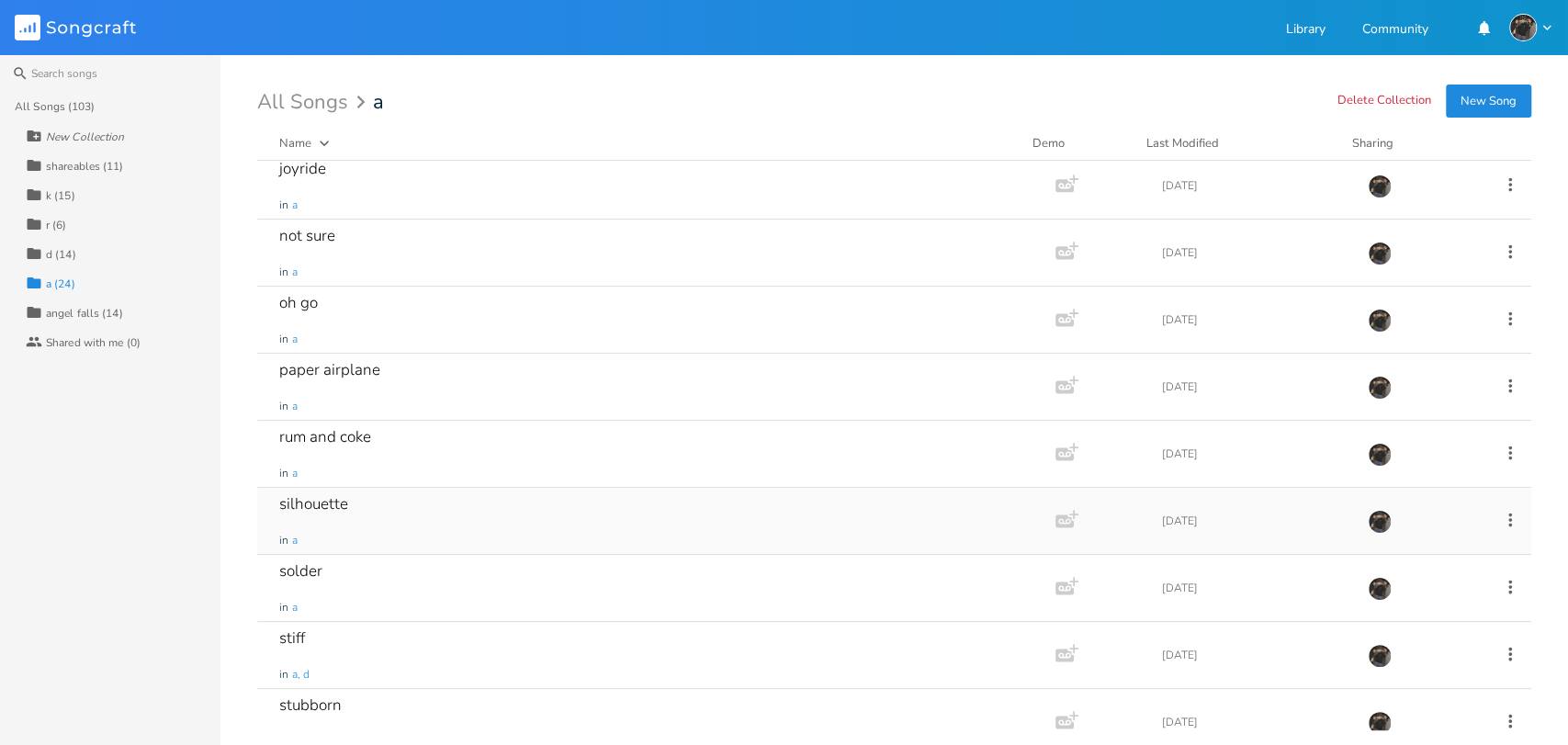
click at [514, 524] on div "silhouette in a" at bounding box center [653, 520] width 747 height 66
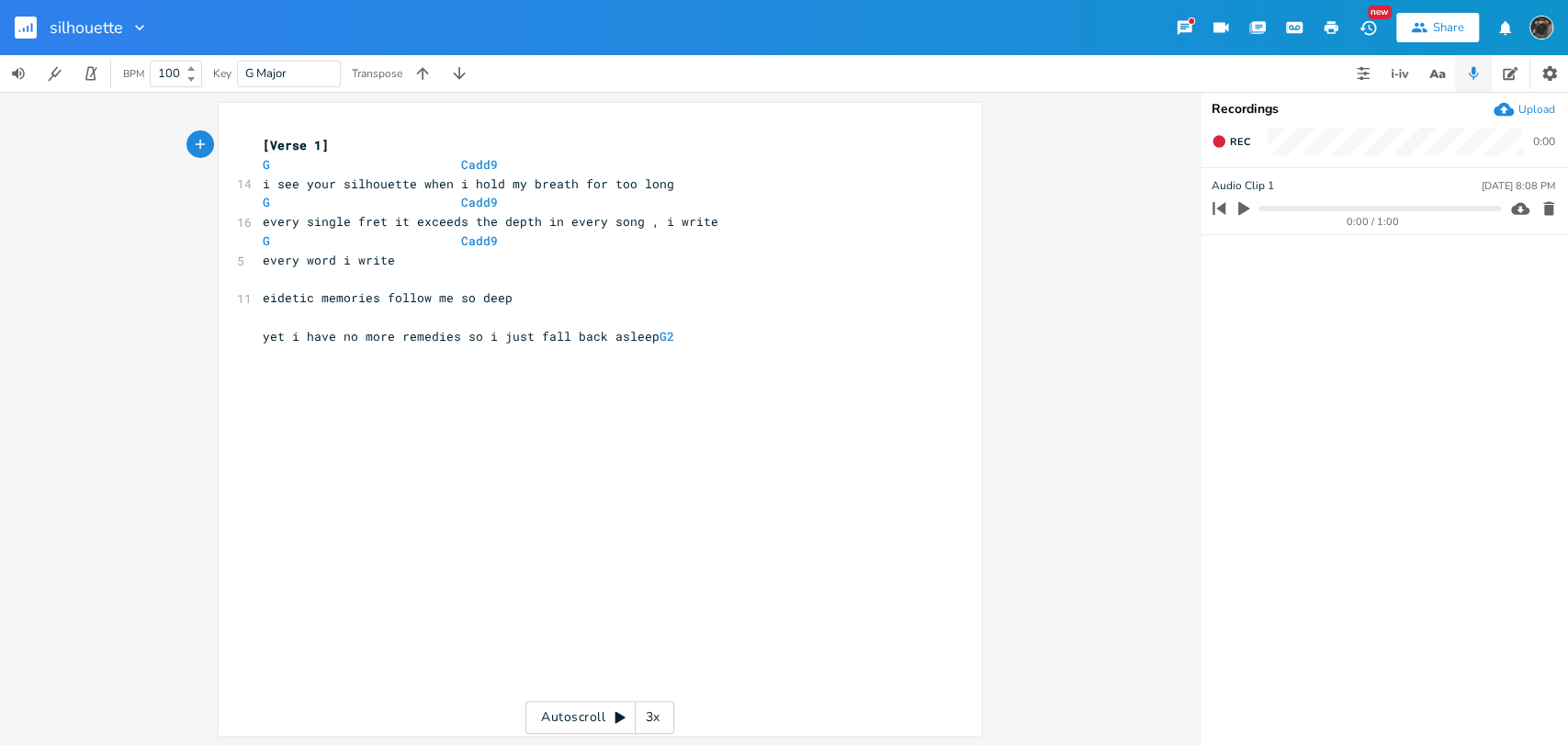
click at [19, 34] on rect "button" at bounding box center [26, 27] width 22 height 22
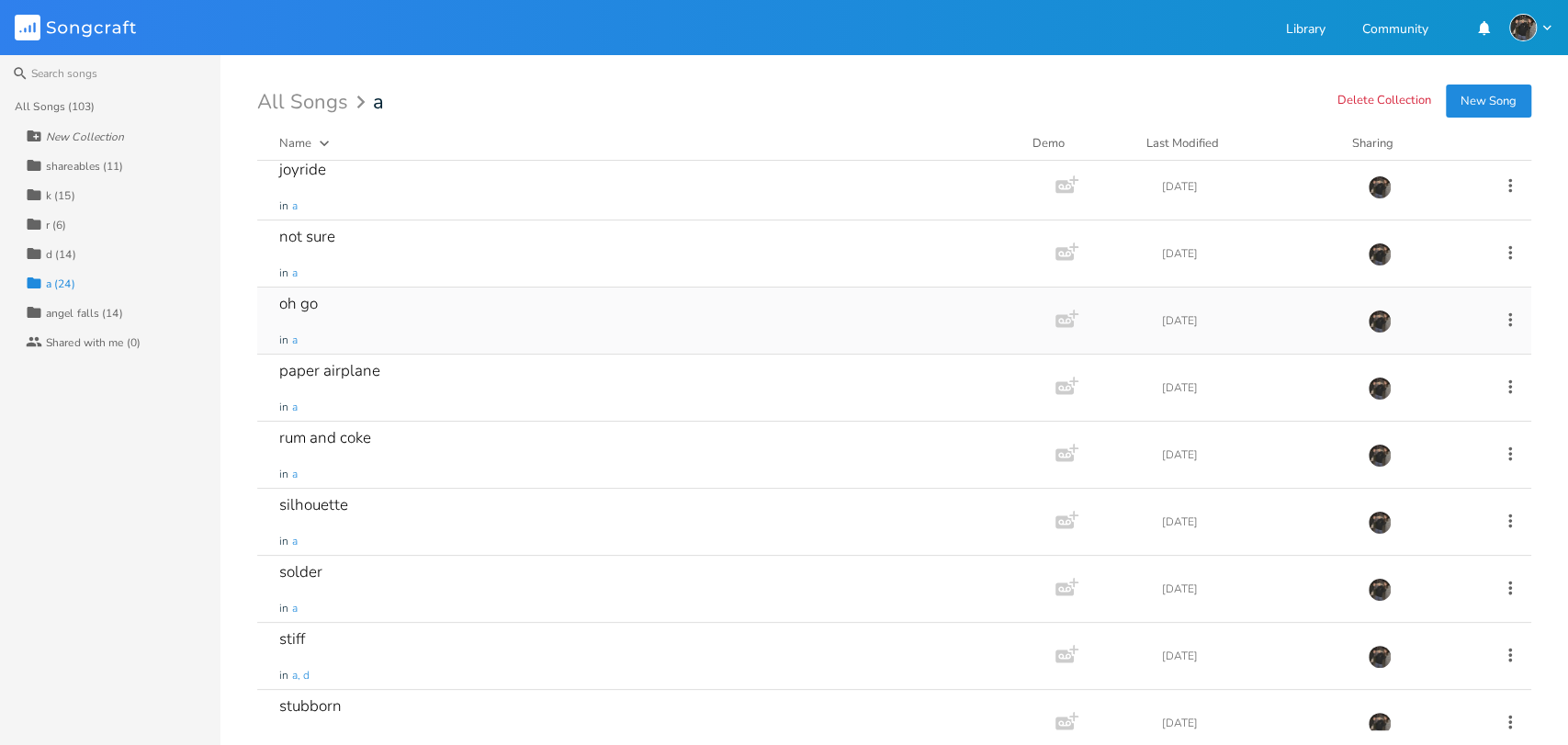
scroll to position [612, 0]
click at [726, 582] on div "solder in a" at bounding box center [653, 587] width 747 height 66
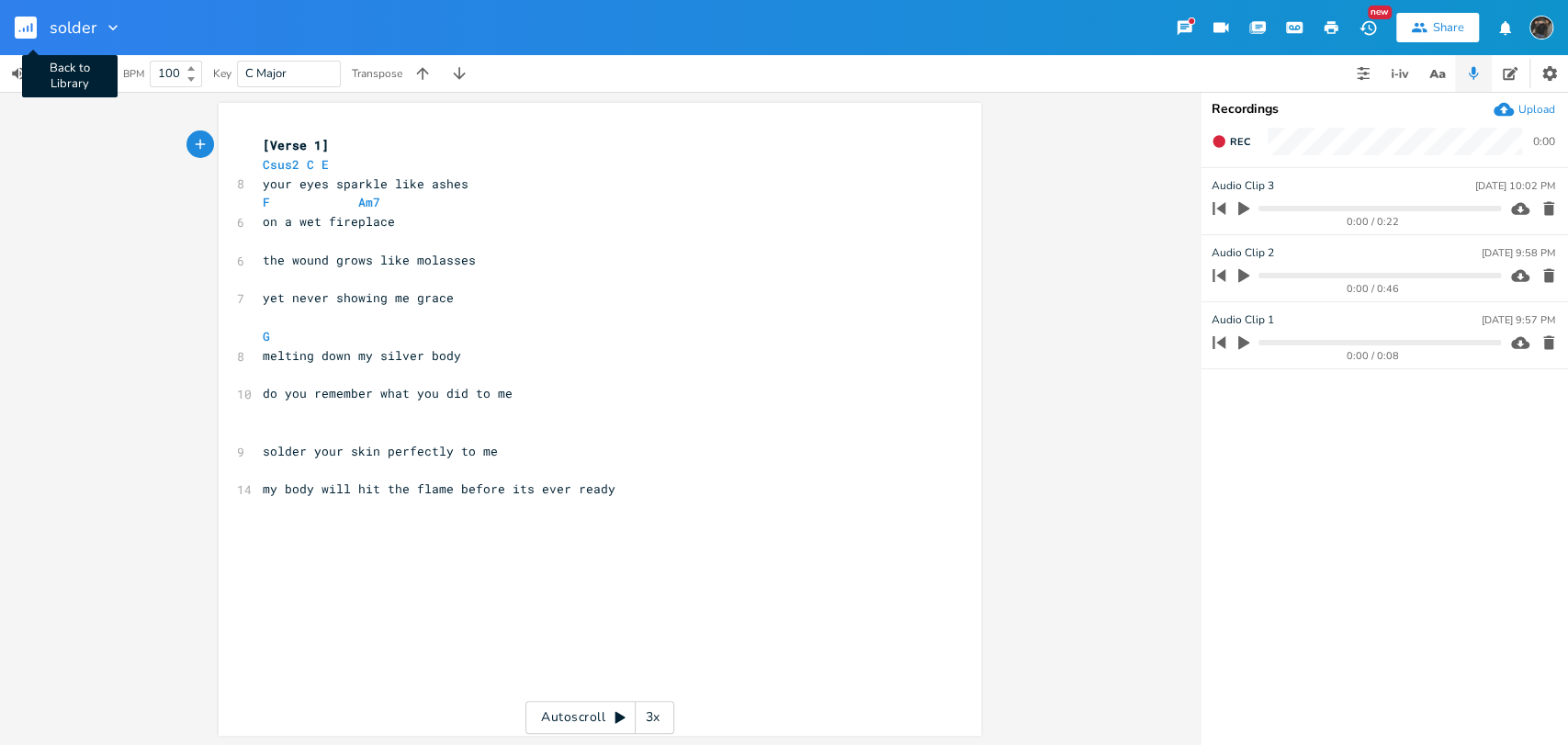
click at [0, 25] on div "Back to Library solder" at bounding box center [61, 27] width 123 height 55
click at [22, 20] on rect "button" at bounding box center [26, 27] width 22 height 22
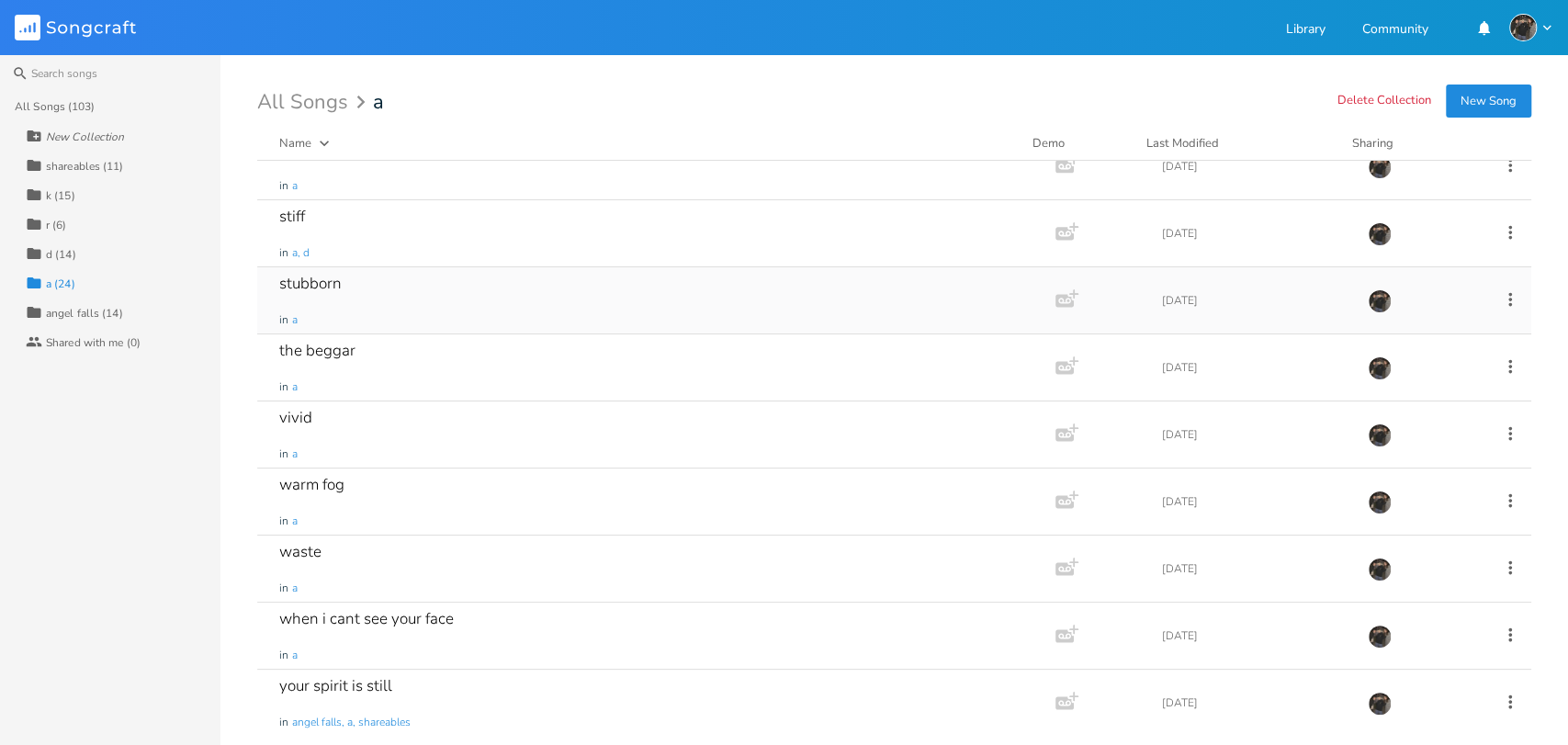
scroll to position [1038, 0]
click at [695, 617] on div "when i cant see your face in a" at bounding box center [653, 631] width 747 height 66
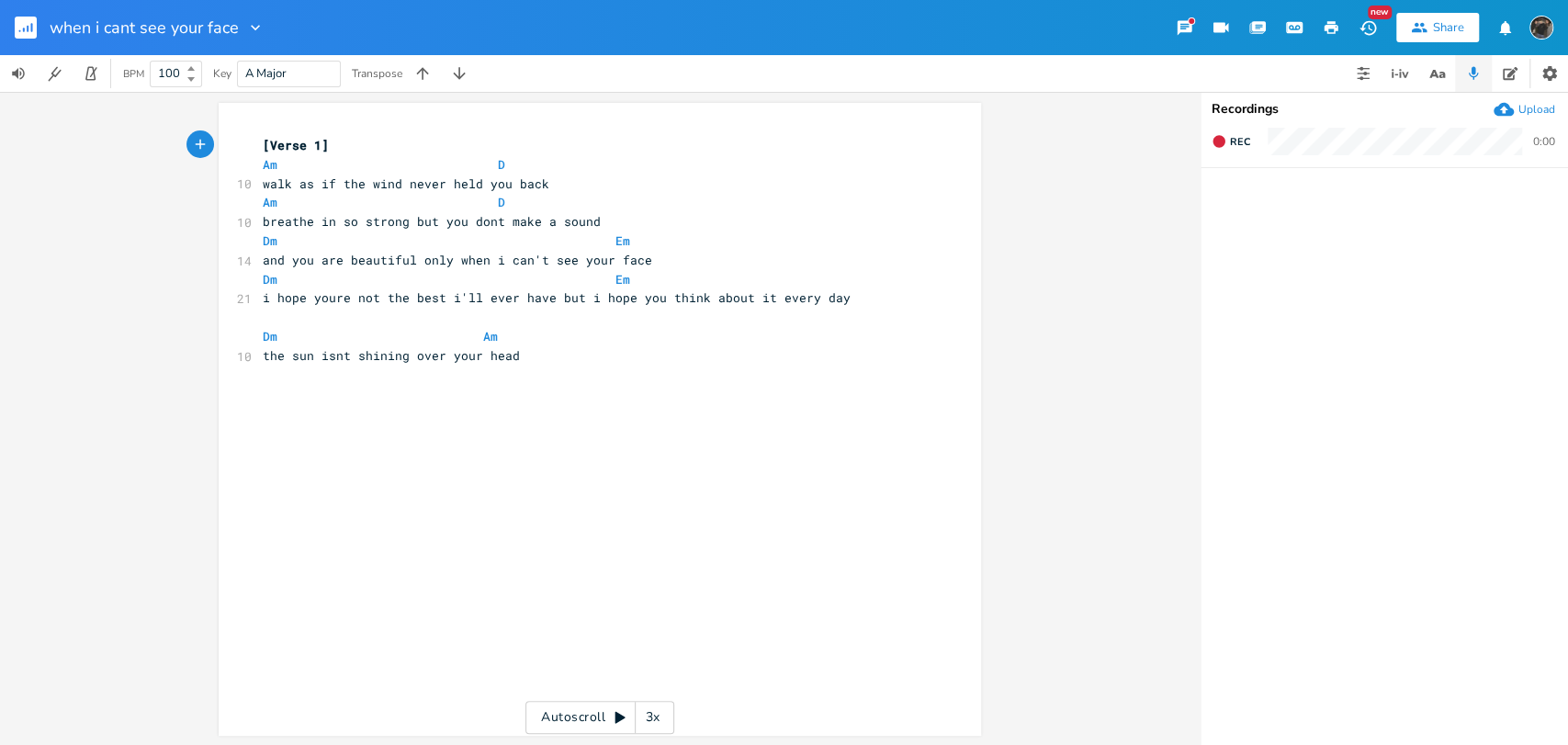
click at [31, 28] on icon "button" at bounding box center [32, 27] width 2 height 9
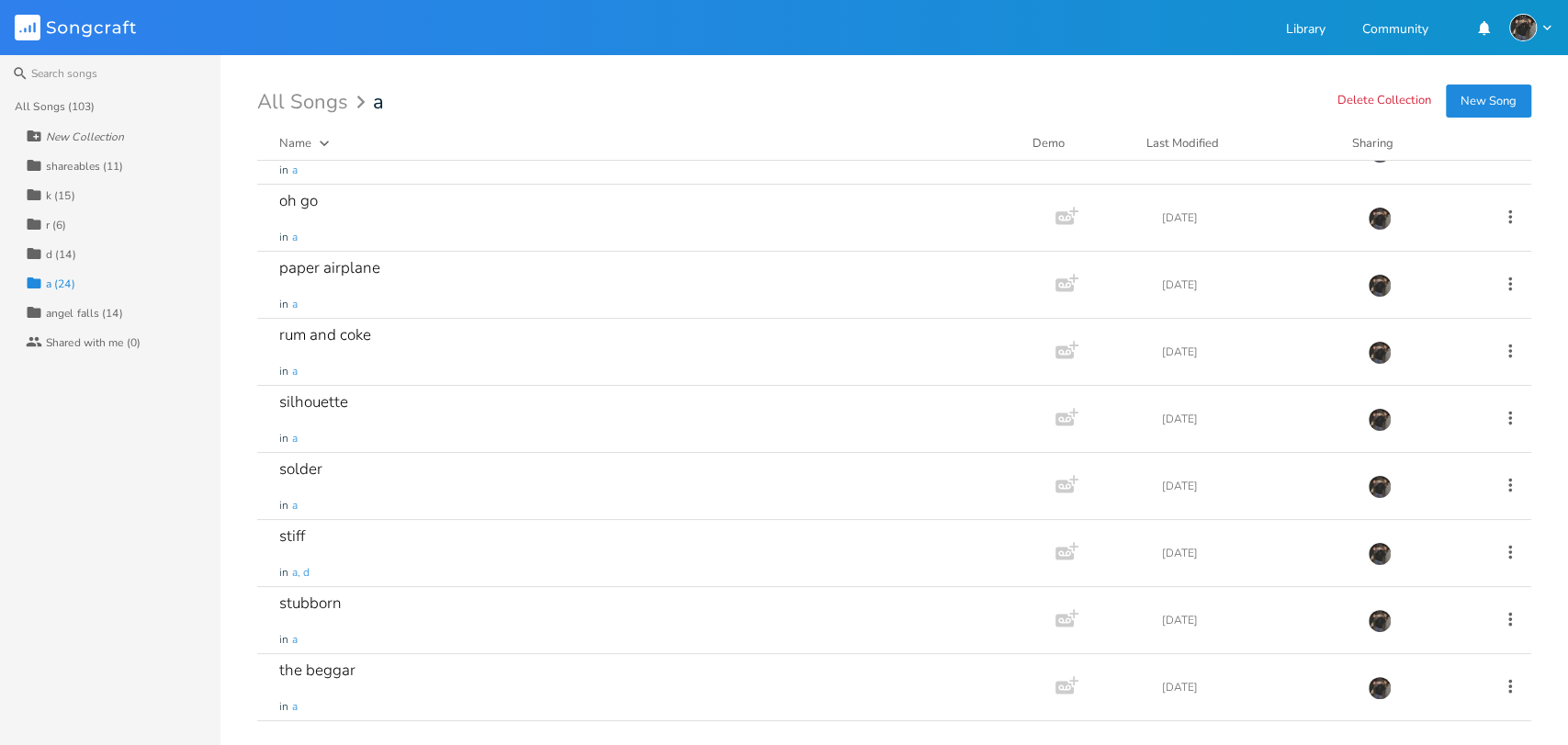
scroll to position [1038, 0]
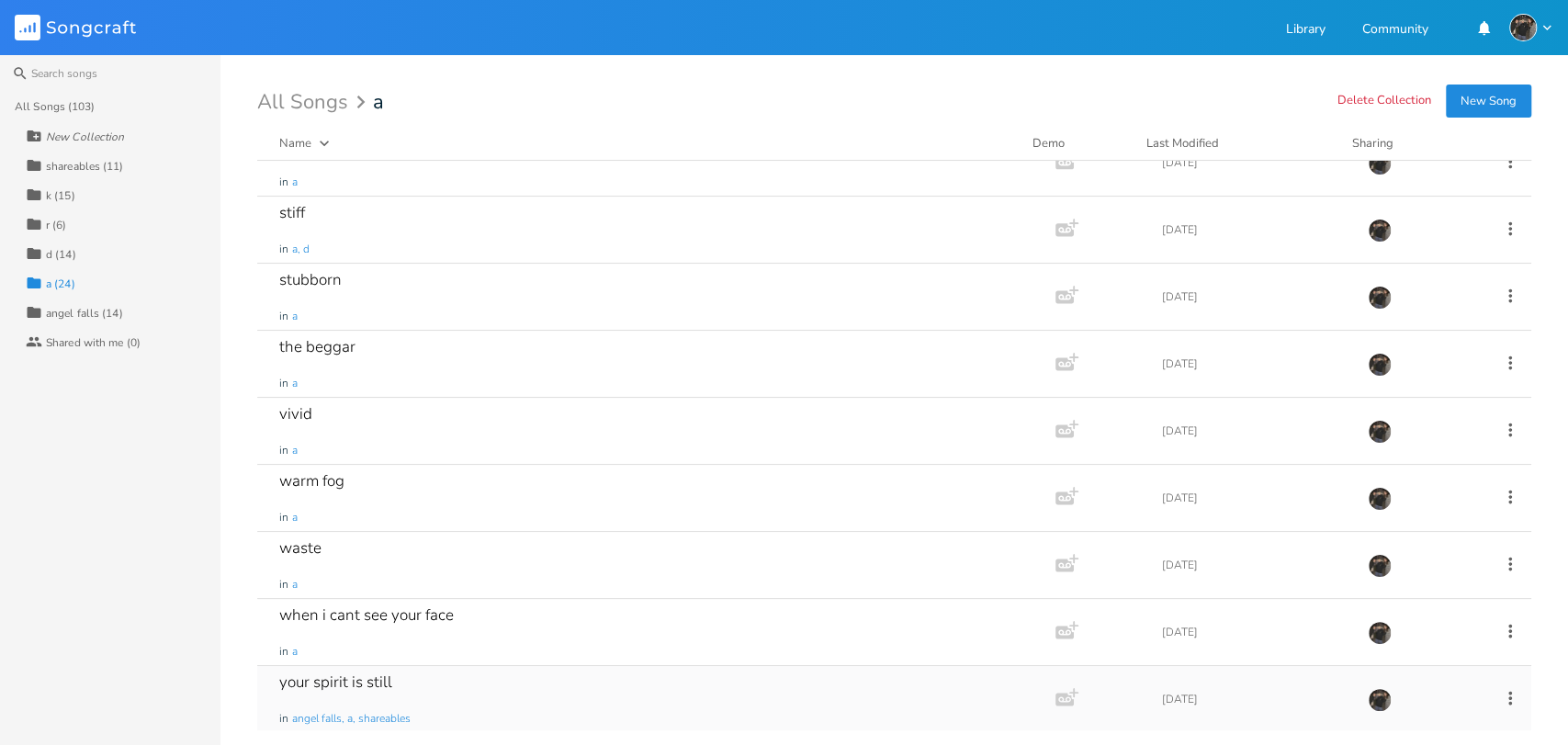
click at [582, 679] on div "your spirit is still in angel falls, a, shareables" at bounding box center [653, 699] width 747 height 66
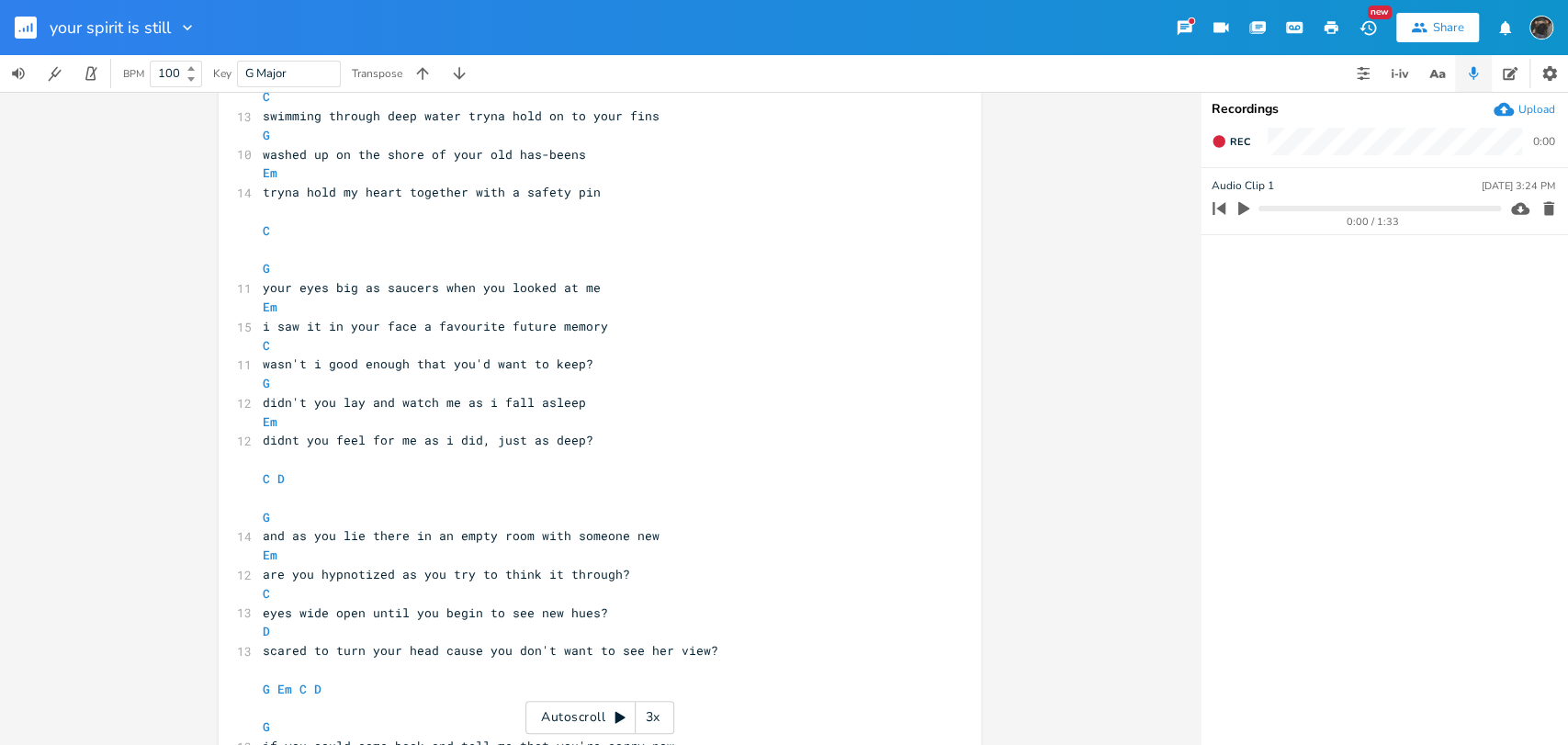
scroll to position [408, 0]
click at [15, 24] on rect "button" at bounding box center [26, 27] width 22 height 22
